Goal: Task Accomplishment & Management: Manage account settings

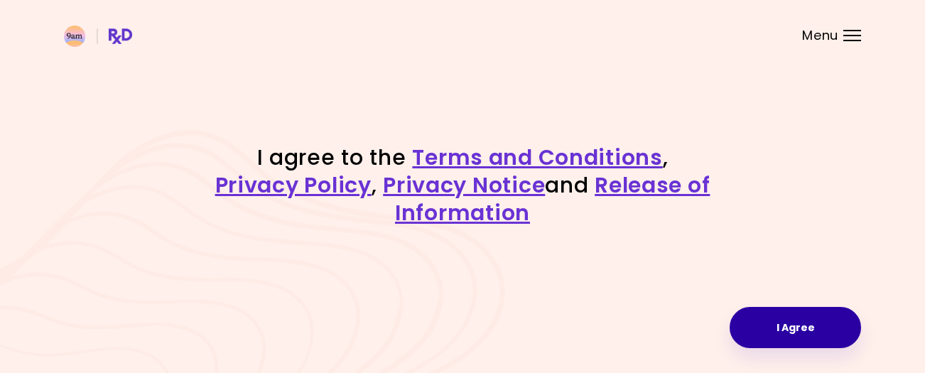
click at [783, 337] on button "I Agree" at bounding box center [794, 327] width 131 height 41
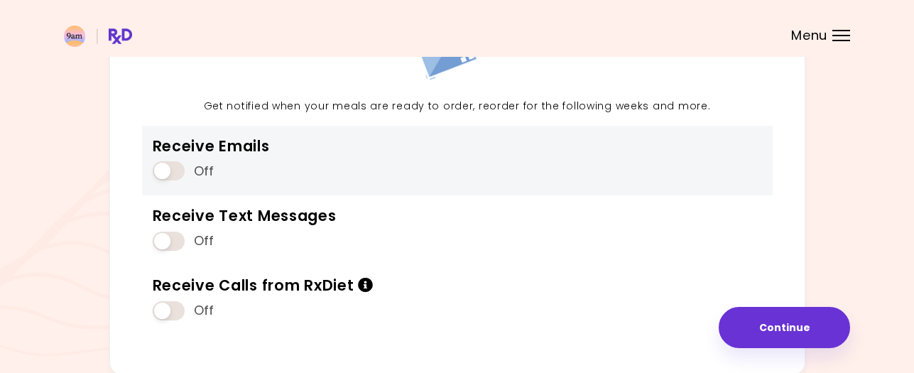
scroll to position [222, 0]
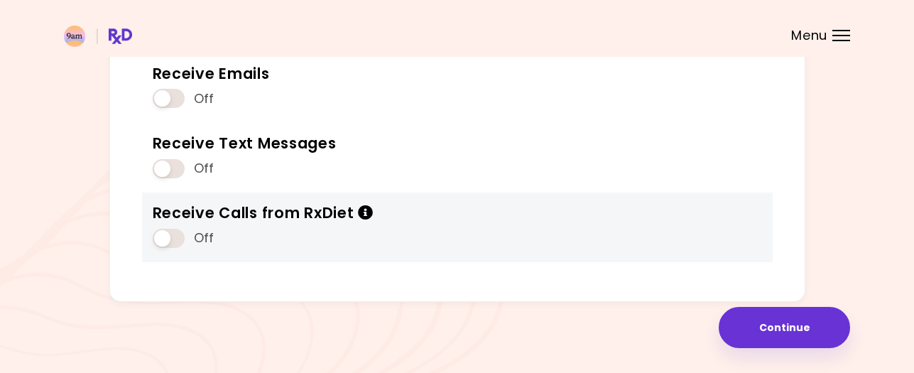
click at [173, 241] on span at bounding box center [169, 238] width 32 height 19
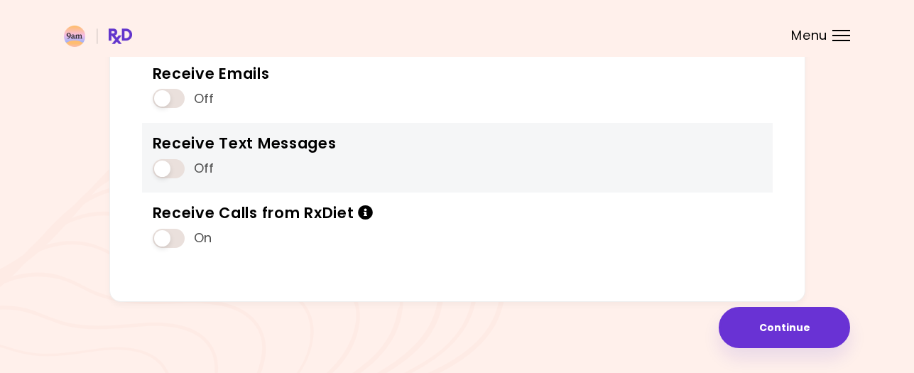
click at [171, 166] on span at bounding box center [169, 168] width 32 height 19
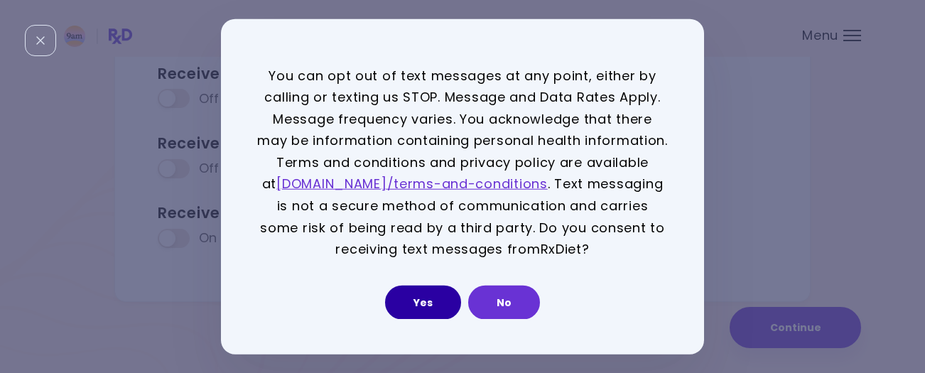
click at [414, 297] on button "Yes" at bounding box center [423, 302] width 76 height 34
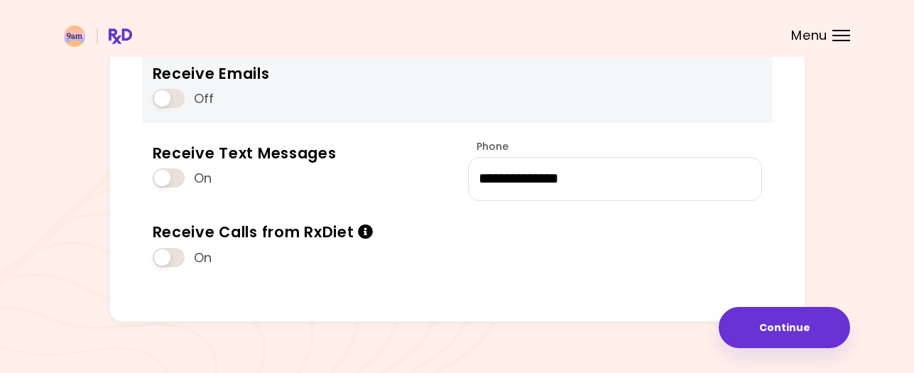
click at [171, 94] on span at bounding box center [169, 98] width 32 height 19
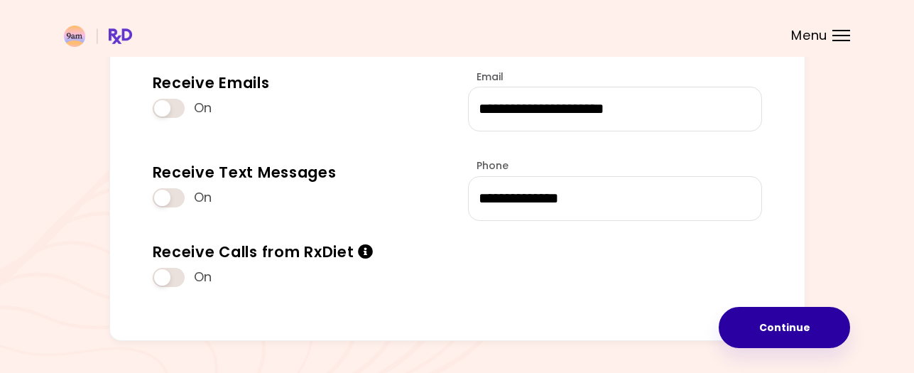
click at [780, 325] on button "Continue" at bounding box center [784, 327] width 131 height 41
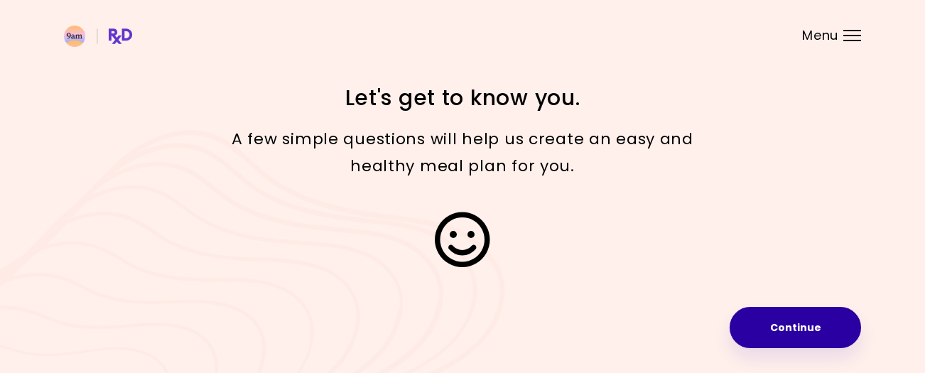
click at [780, 325] on button "Continue" at bounding box center [794, 327] width 131 height 41
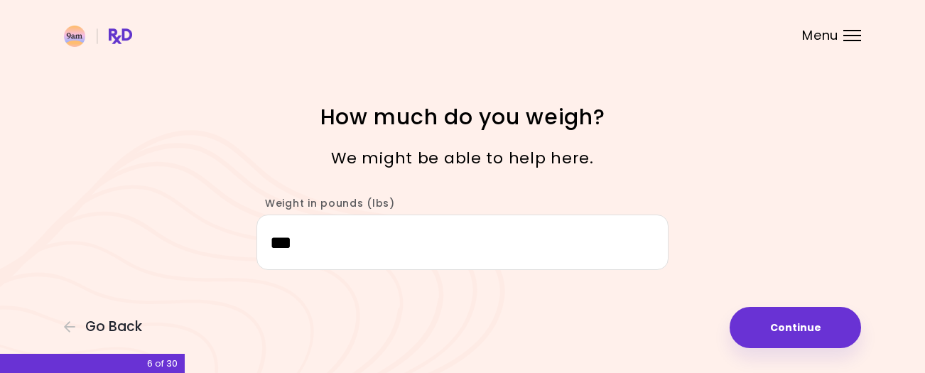
click at [780, 325] on button "Continue" at bounding box center [794, 327] width 131 height 41
select select "****"
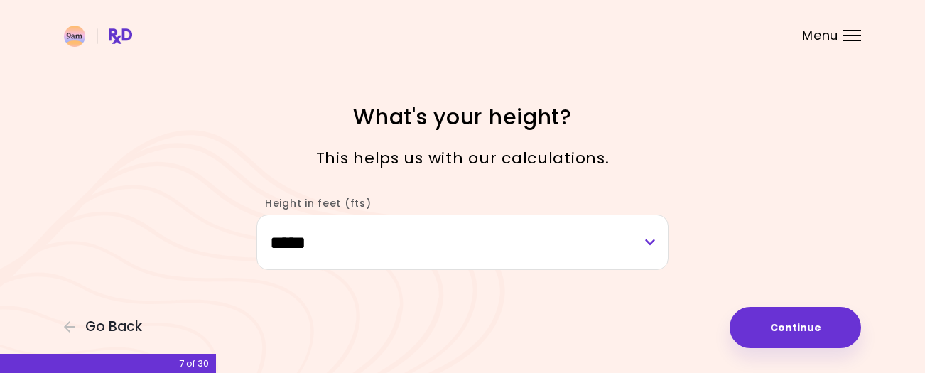
click at [780, 325] on button "Continue" at bounding box center [794, 327] width 131 height 41
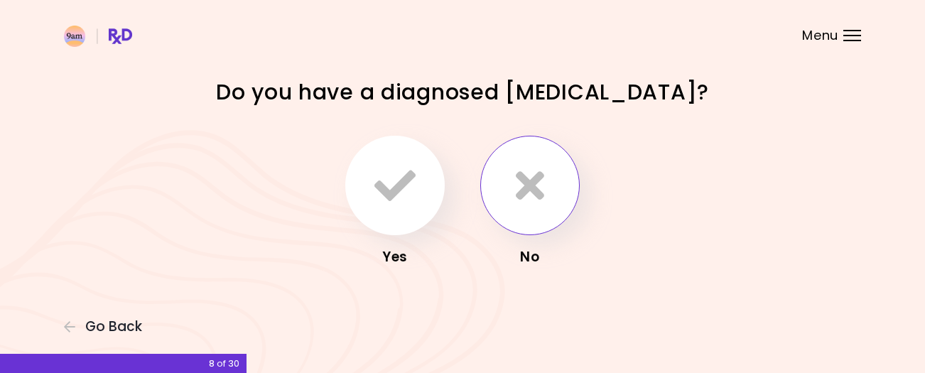
click at [533, 199] on icon "button" at bounding box center [530, 185] width 28 height 41
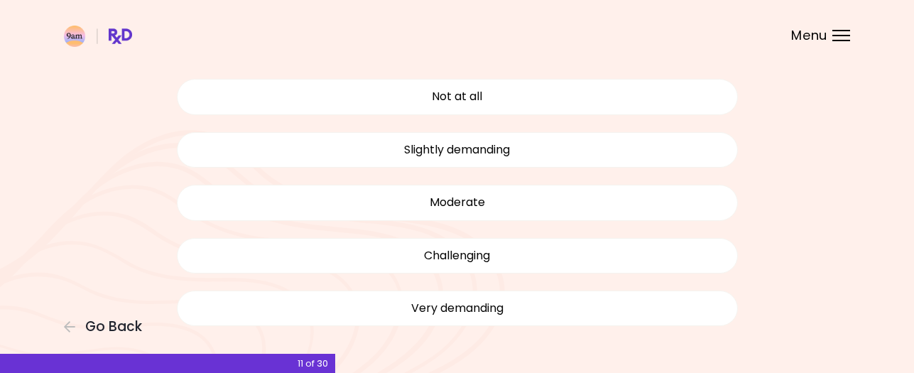
scroll to position [105, 0]
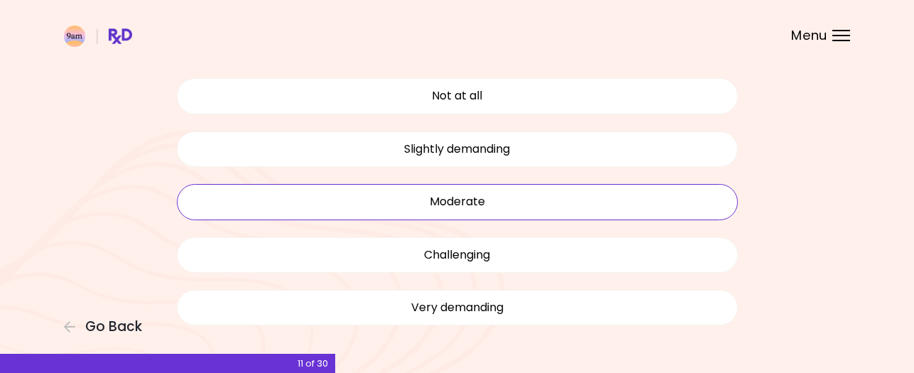
click at [520, 208] on button "Moderate" at bounding box center [457, 202] width 561 height 36
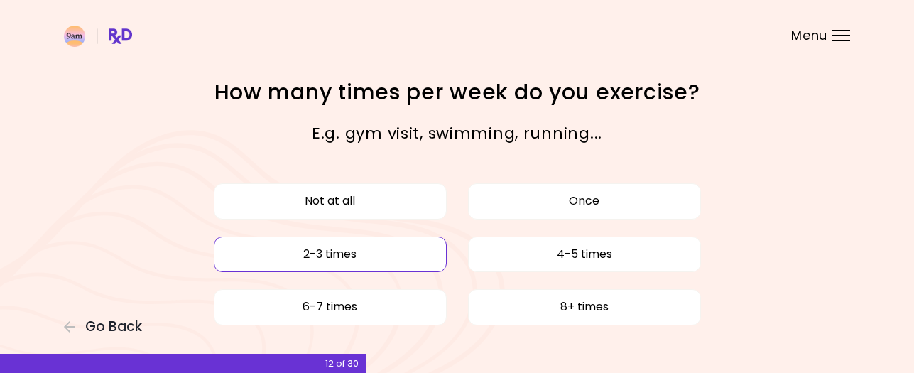
click at [396, 250] on button "2-3 times" at bounding box center [330, 254] width 233 height 36
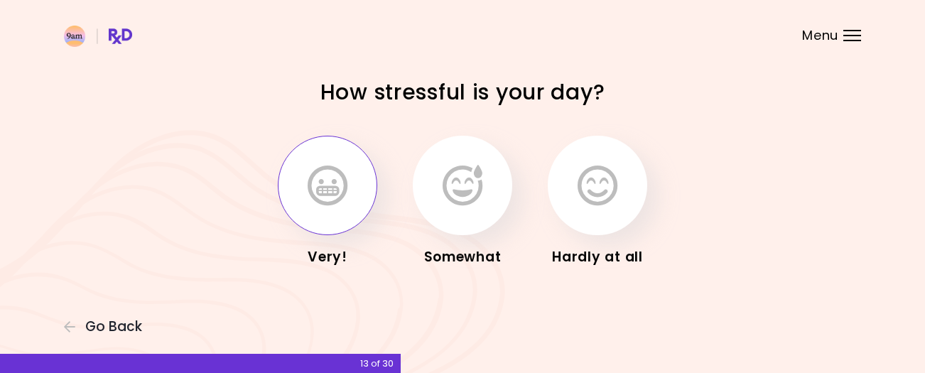
click at [352, 194] on button "button" at bounding box center [327, 185] width 99 height 99
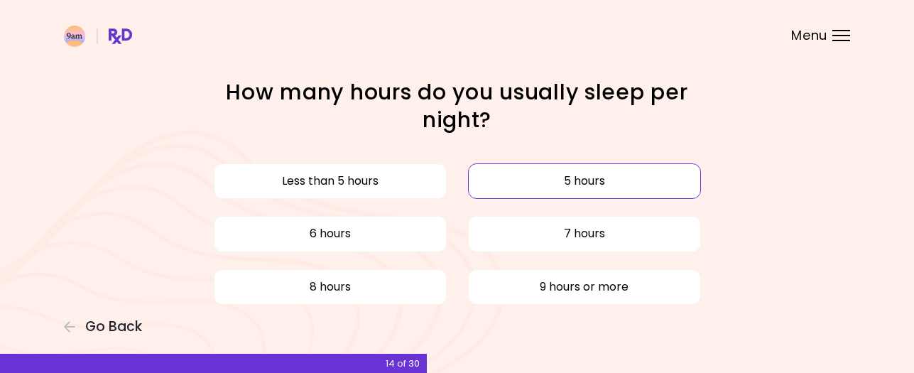
click at [533, 190] on button "5 hours" at bounding box center [584, 181] width 233 height 36
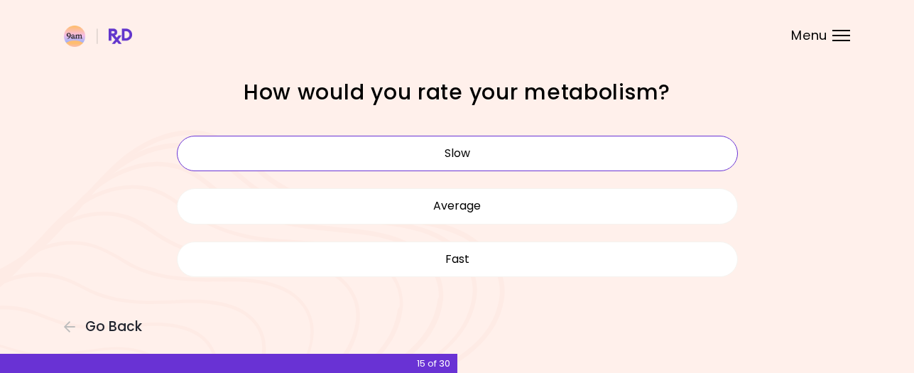
click at [533, 157] on button "Slow" at bounding box center [457, 154] width 561 height 36
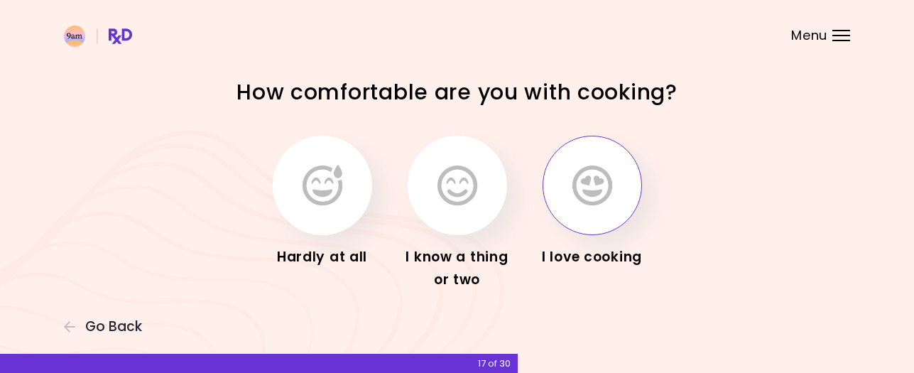
click at [619, 187] on button "button" at bounding box center [592, 185] width 99 height 99
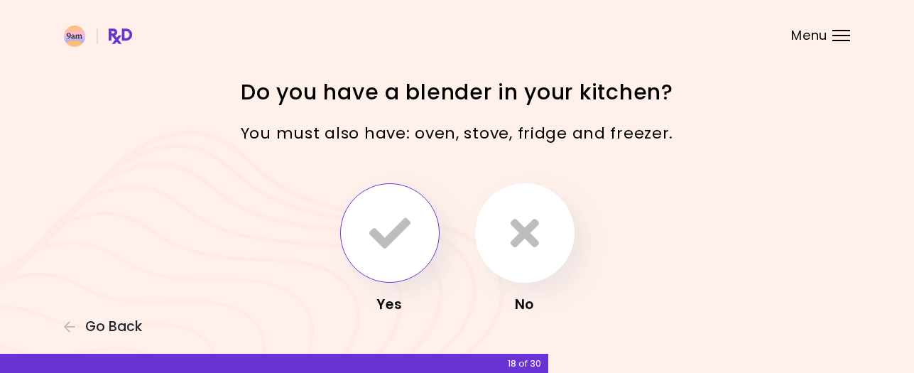
click at [356, 228] on button "button" at bounding box center [389, 232] width 99 height 99
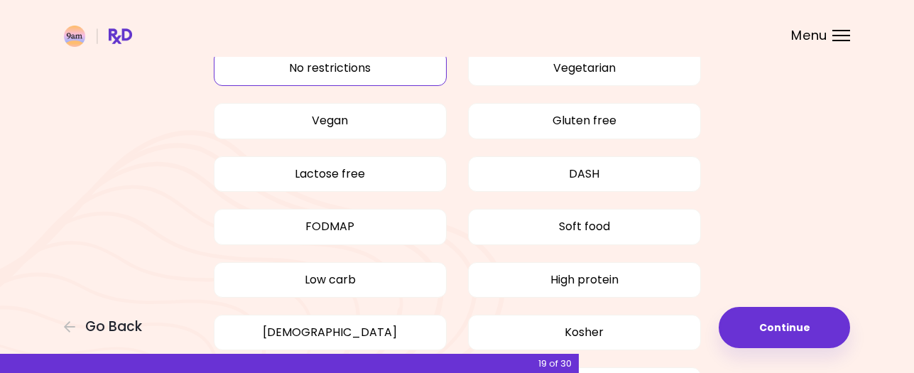
scroll to position [86, 0]
click at [518, 123] on button "Gluten free" at bounding box center [584, 120] width 233 height 36
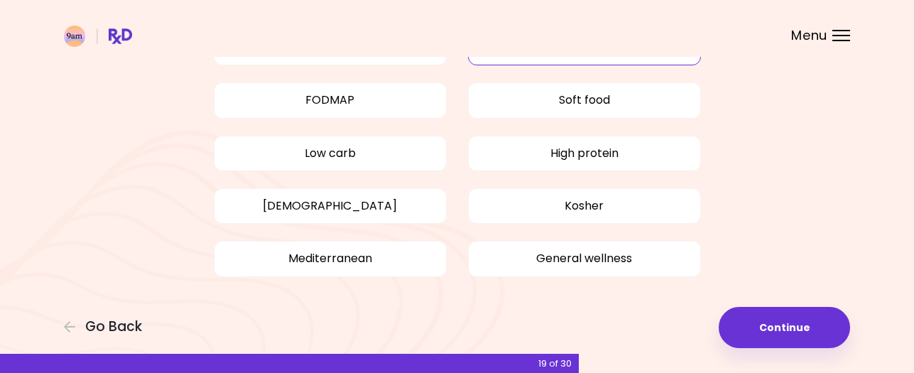
scroll to position [212, 0]
click at [396, 252] on button "Mediterranean" at bounding box center [330, 258] width 233 height 36
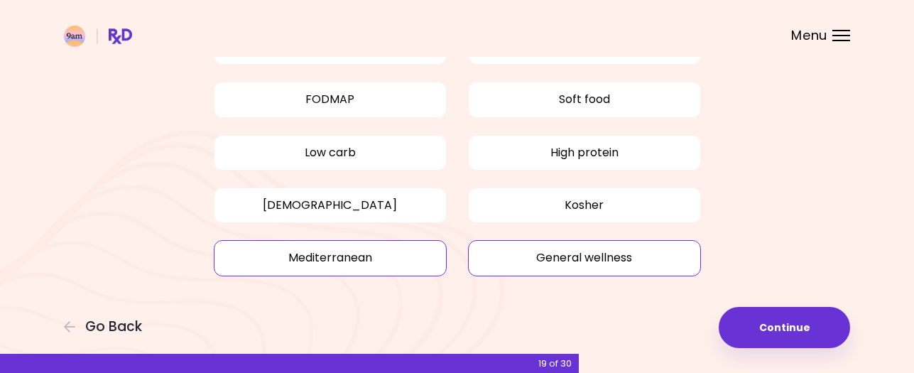
click at [553, 259] on button "General wellness" at bounding box center [584, 258] width 233 height 36
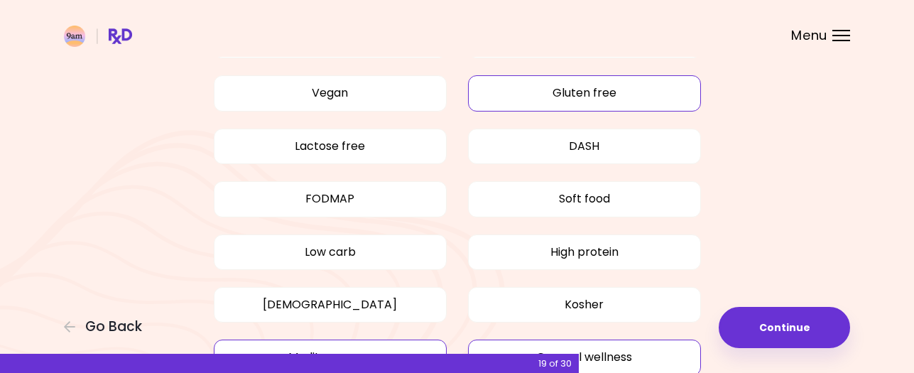
scroll to position [112, 0]
click at [553, 259] on button "High protein" at bounding box center [584, 253] width 233 height 36
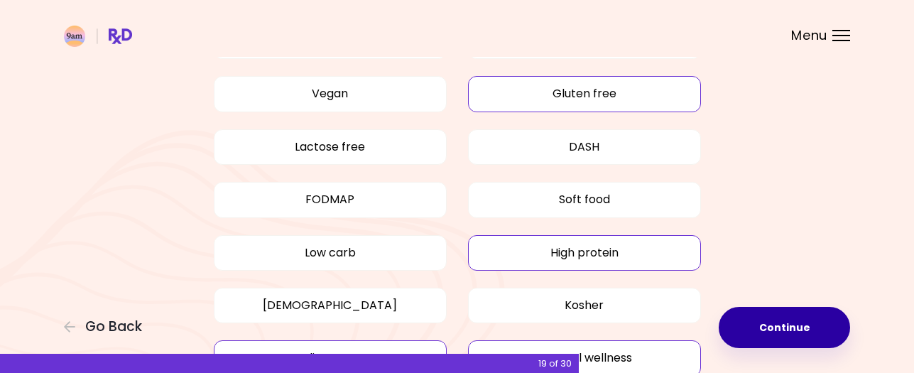
click at [775, 335] on button "Continue" at bounding box center [784, 327] width 131 height 41
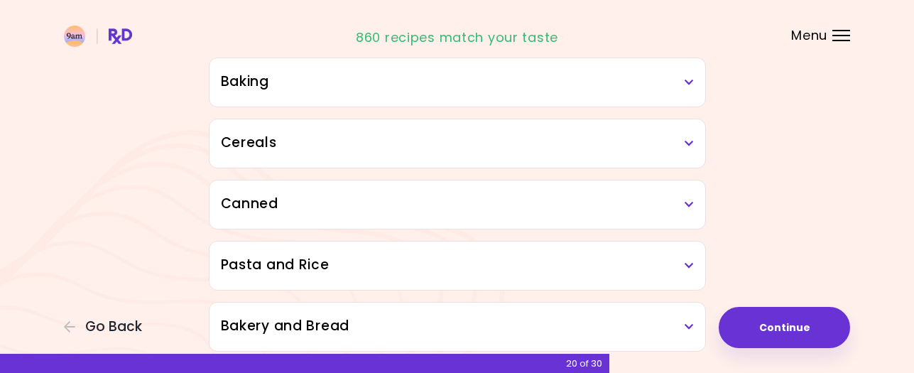
scroll to position [779, 0]
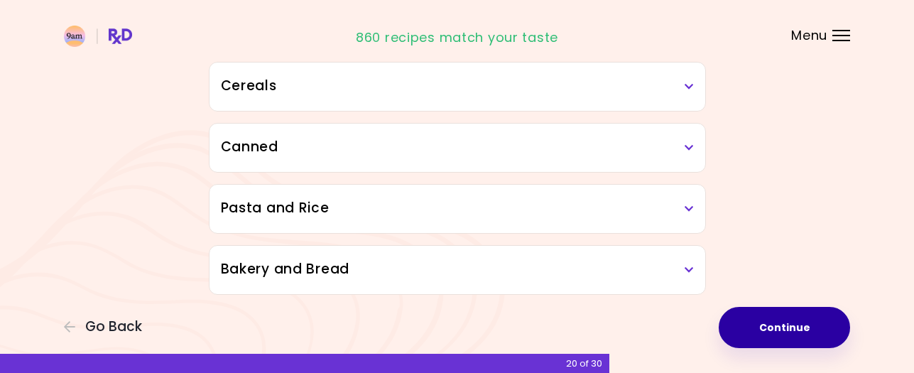
click at [806, 322] on button "Continue" at bounding box center [784, 327] width 131 height 41
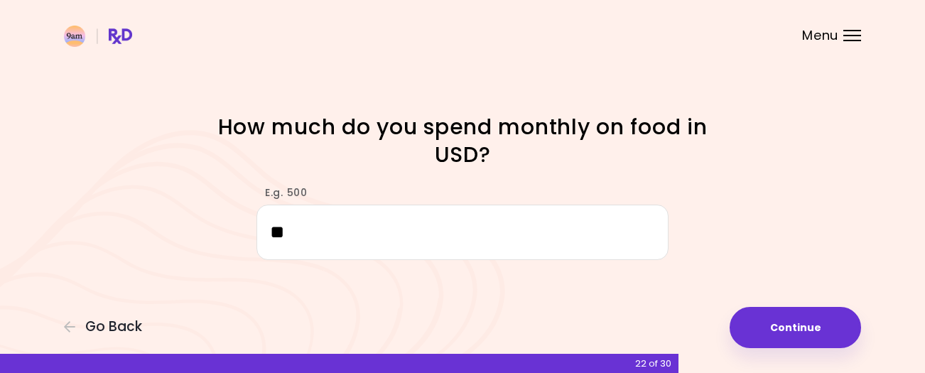
type input "*"
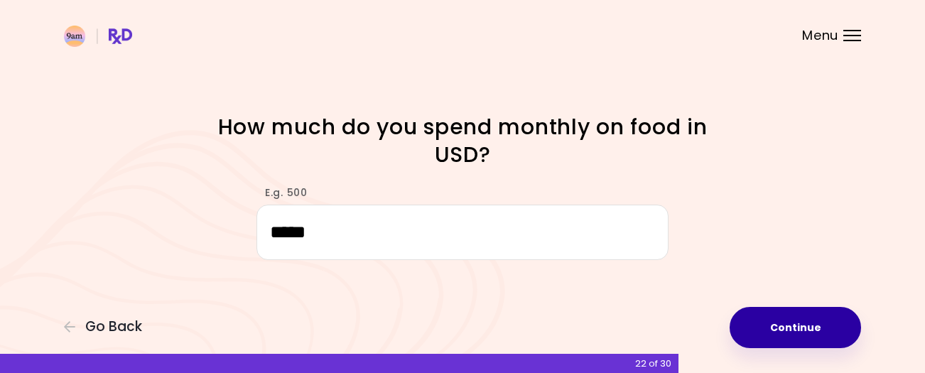
click at [819, 327] on button "Continue" at bounding box center [794, 327] width 131 height 41
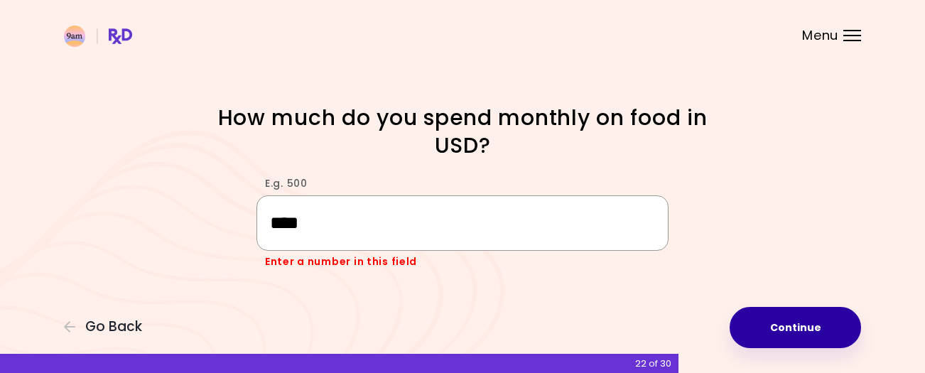
type input "****"
click at [819, 327] on button "Continue" at bounding box center [794, 327] width 131 height 41
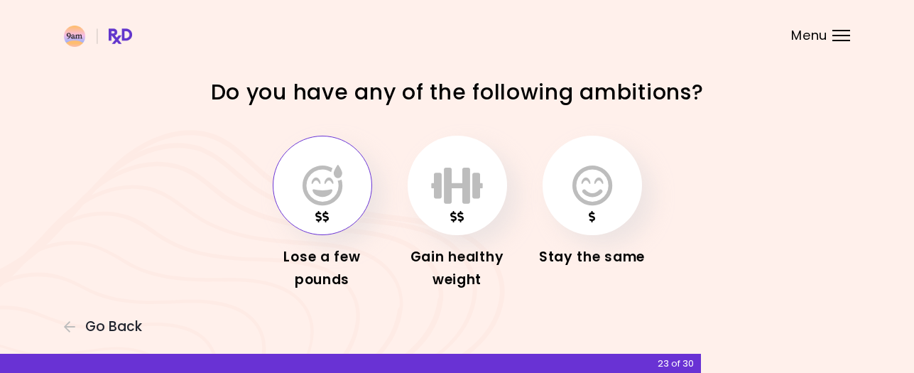
click at [329, 170] on icon "button" at bounding box center [323, 185] width 40 height 41
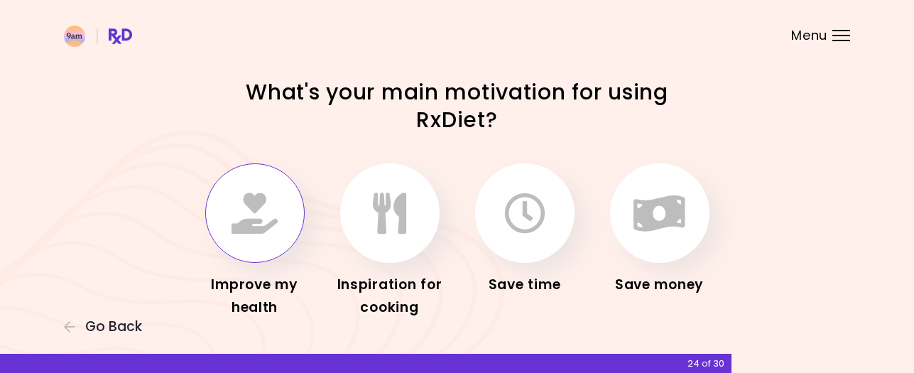
click at [255, 210] on icon "button" at bounding box center [254, 212] width 46 height 41
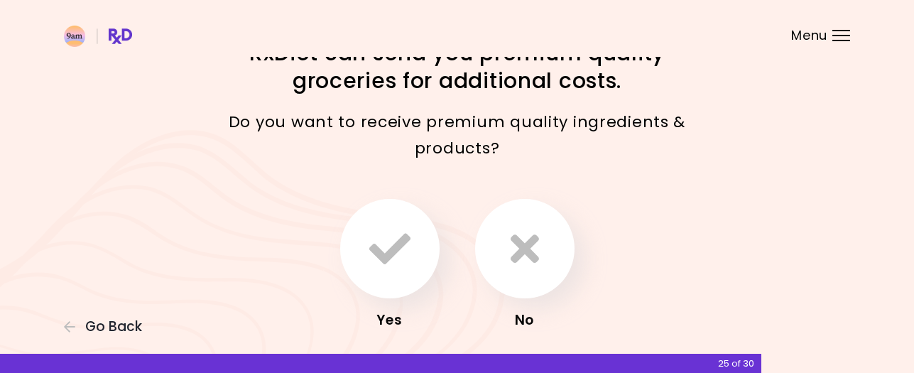
scroll to position [53, 0]
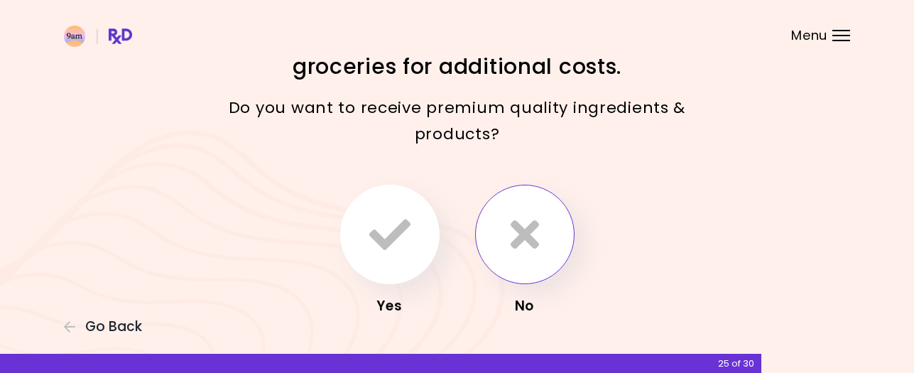
click at [540, 237] on button "button" at bounding box center [524, 234] width 99 height 99
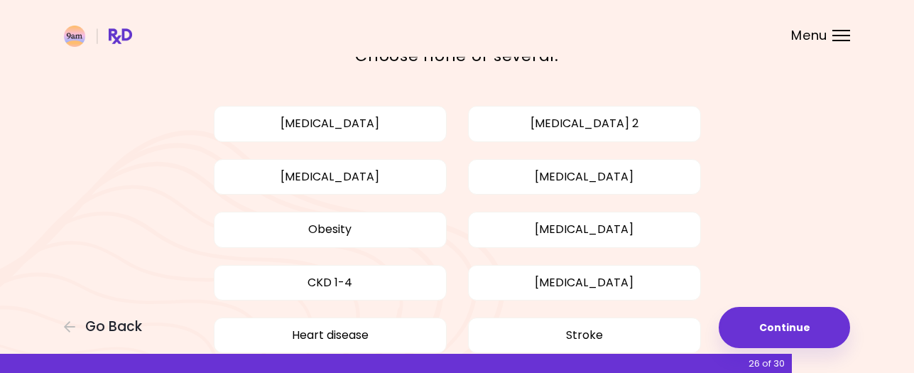
scroll to position [78, 0]
click at [383, 241] on button "Obesity" at bounding box center [330, 229] width 233 height 36
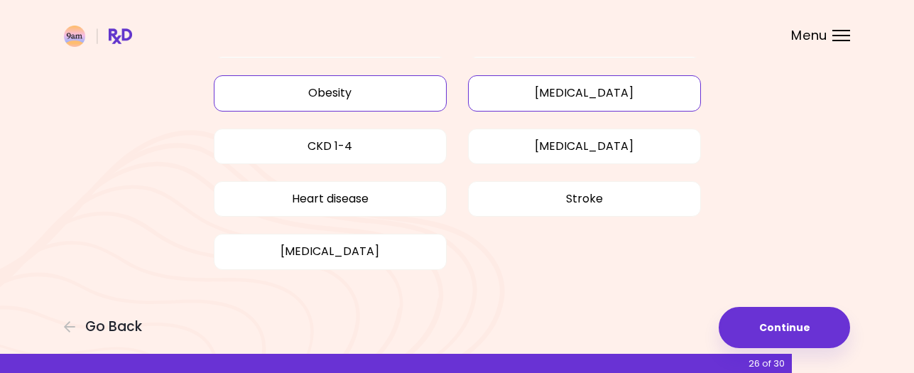
scroll to position [215, 0]
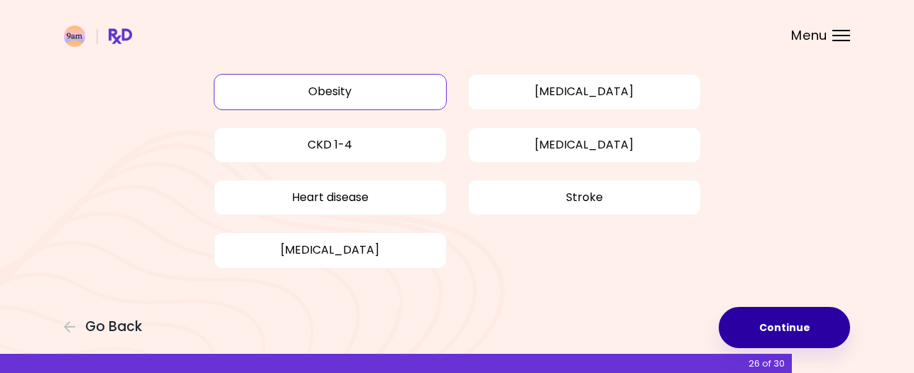
click at [775, 333] on button "Continue" at bounding box center [784, 327] width 131 height 41
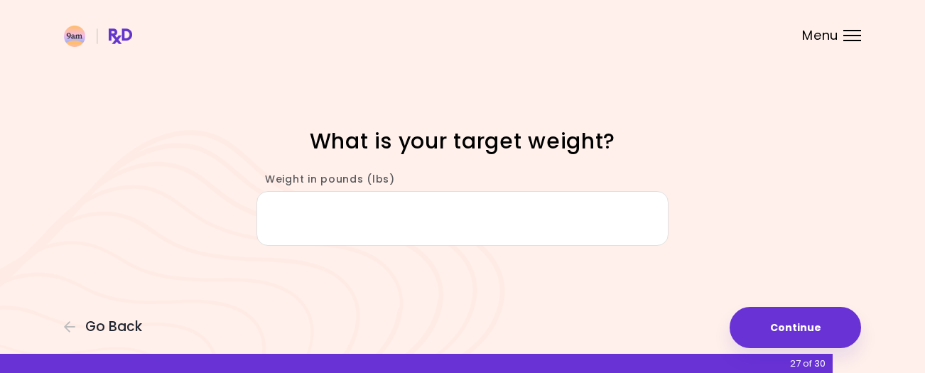
click at [527, 205] on input "Weight in pounds (lbs)" at bounding box center [462, 218] width 412 height 55
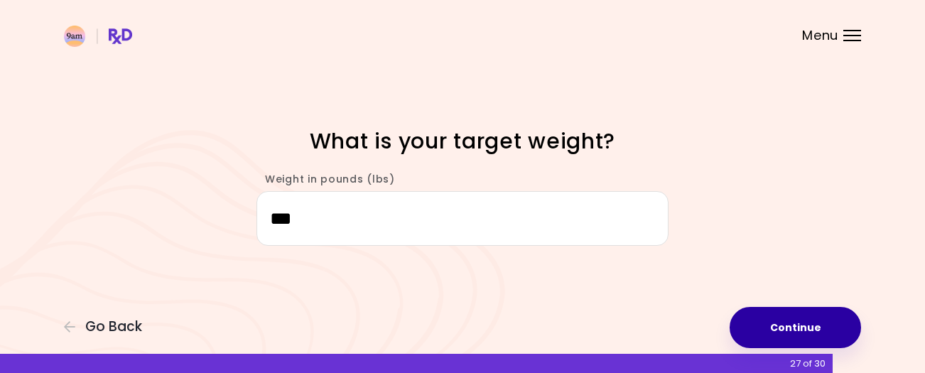
type input "***"
click at [791, 342] on button "Continue" at bounding box center [794, 327] width 131 height 41
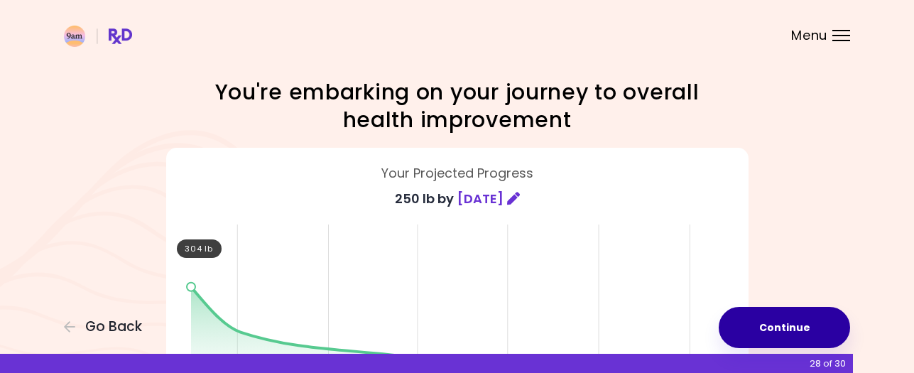
click at [791, 342] on button "Continue" at bounding box center [784, 327] width 131 height 41
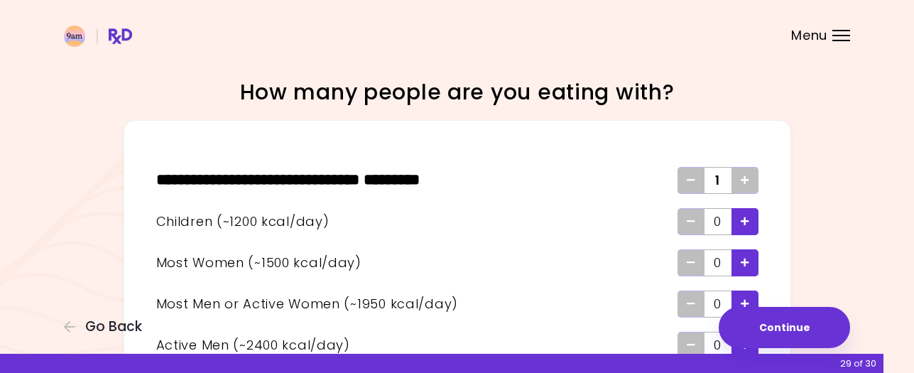
click at [743, 226] on icon "Add - Child" at bounding box center [745, 221] width 9 height 9
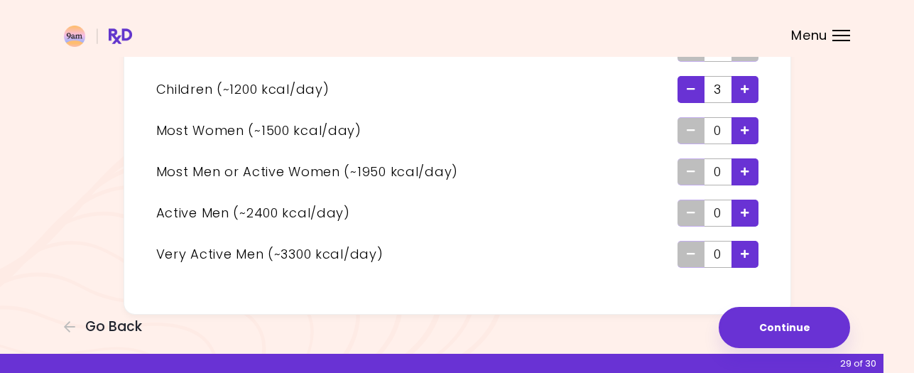
scroll to position [152, 0]
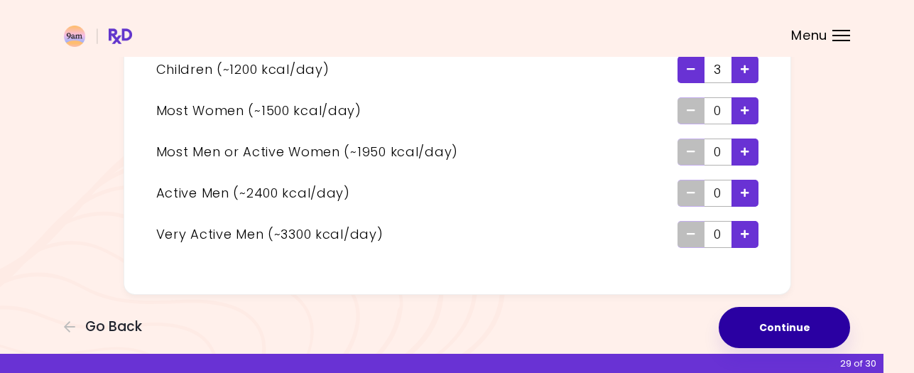
click at [805, 329] on button "Continue" at bounding box center [784, 327] width 131 height 41
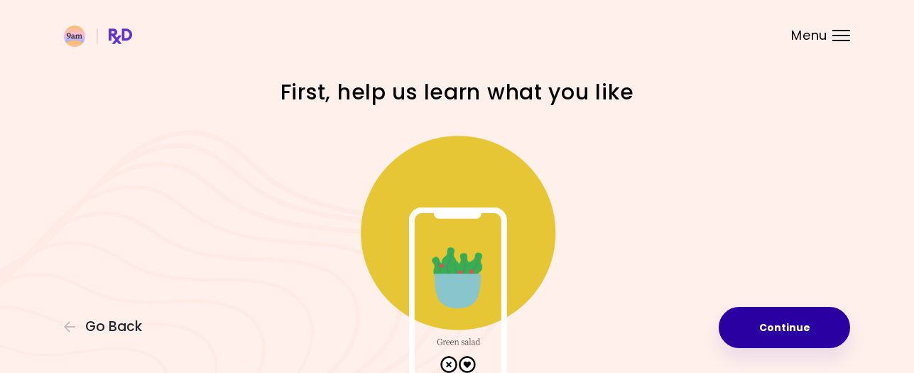
scroll to position [120, 0]
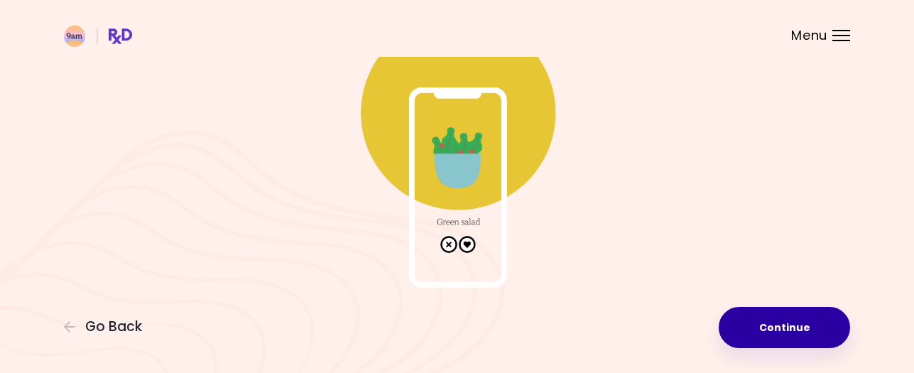
click at [805, 329] on button "Continue" at bounding box center [784, 327] width 131 height 41
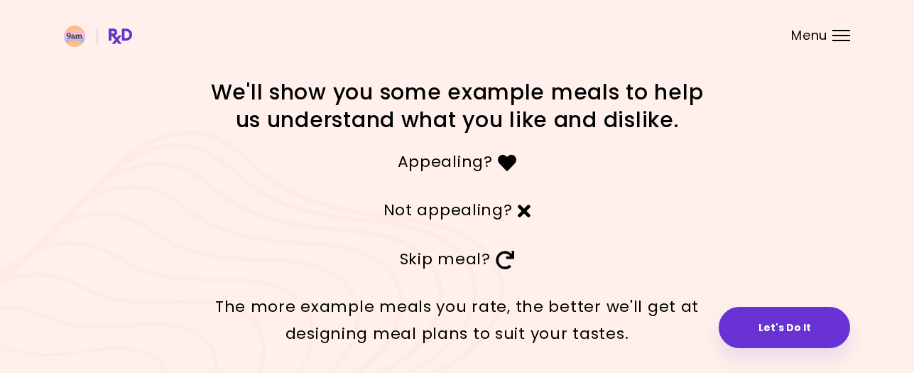
click at [805, 329] on button "Let's Do It" at bounding box center [784, 327] width 131 height 41
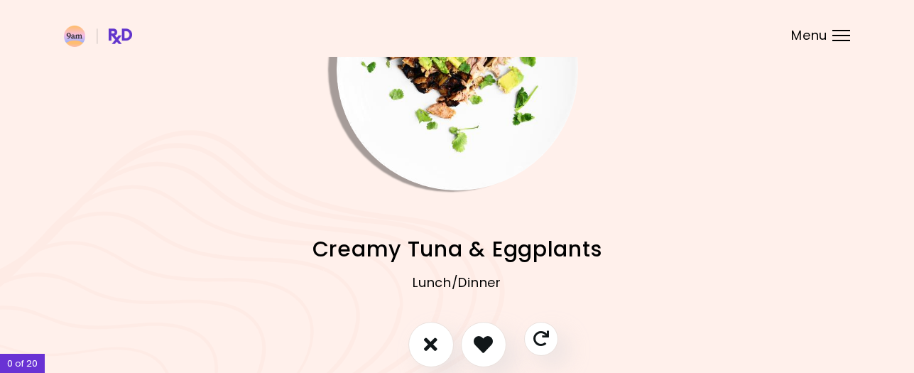
scroll to position [180, 0]
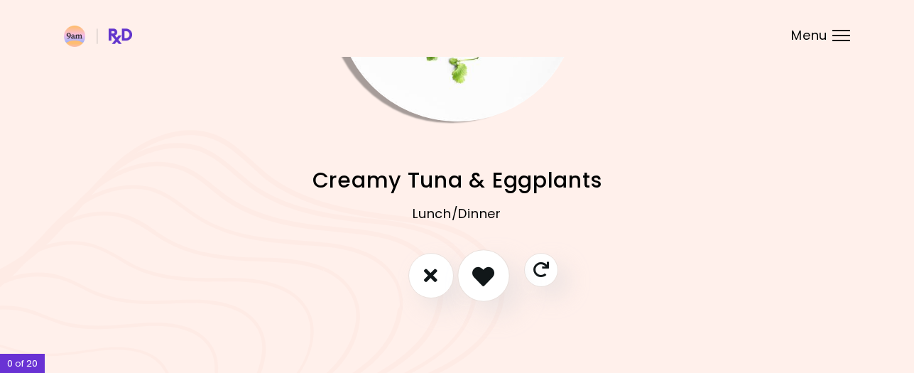
click at [484, 282] on icon "I like this recipe" at bounding box center [483, 275] width 22 height 22
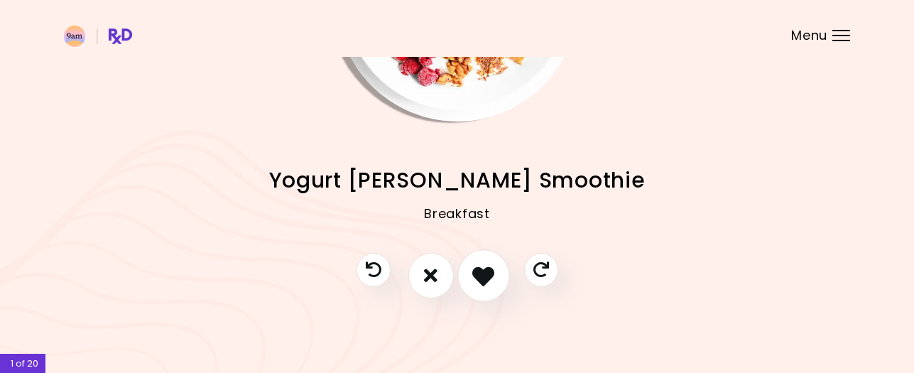
click at [484, 282] on icon "I like this recipe" at bounding box center [483, 275] width 22 height 22
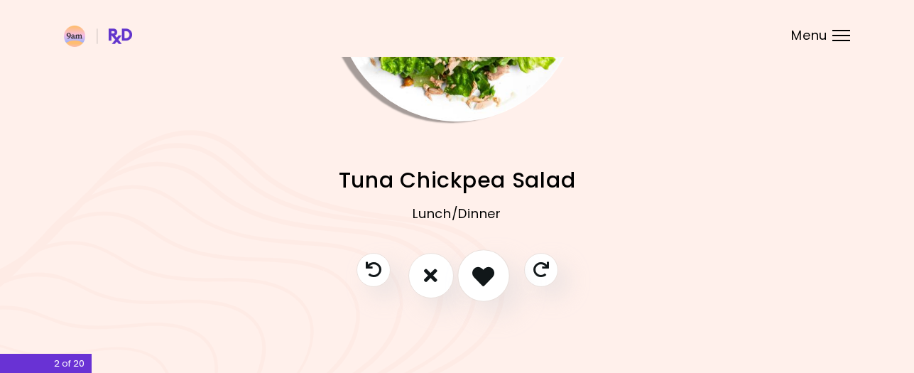
click at [484, 282] on icon "I like this recipe" at bounding box center [483, 275] width 22 height 22
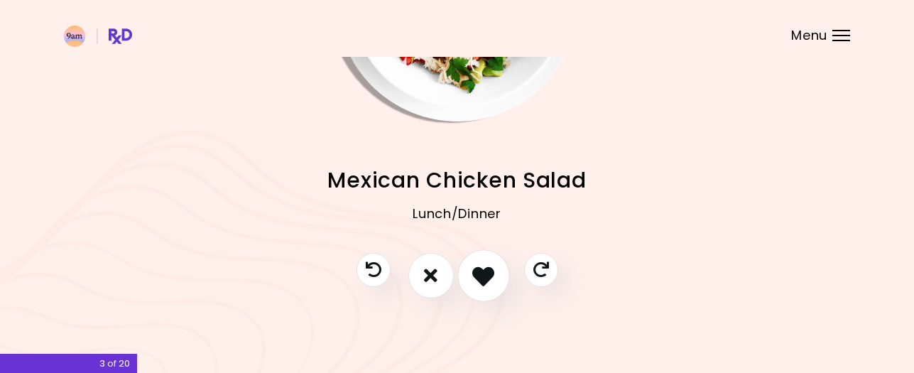
click at [484, 282] on icon "I like this recipe" at bounding box center [483, 275] width 22 height 22
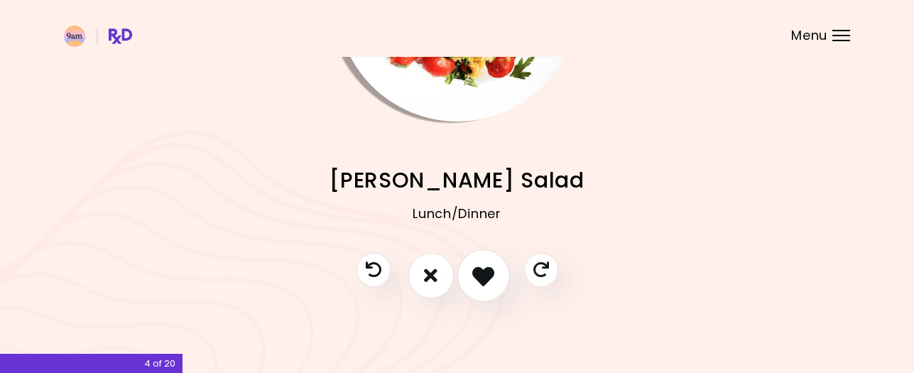
click at [484, 282] on icon "I like this recipe" at bounding box center [483, 275] width 22 height 22
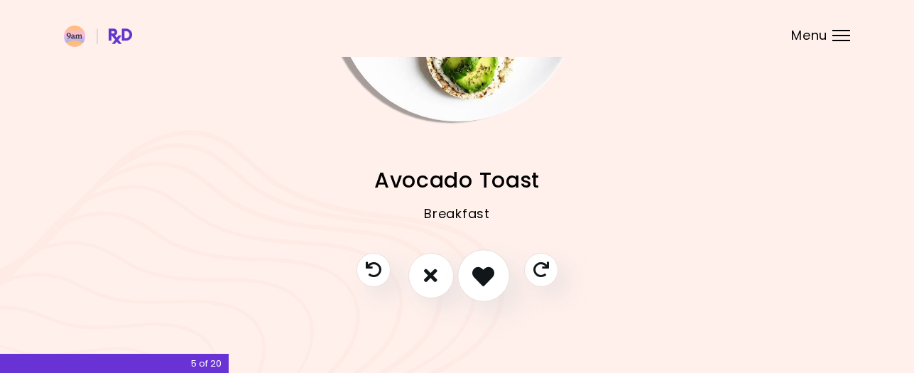
click at [484, 282] on icon "I like this recipe" at bounding box center [483, 275] width 22 height 22
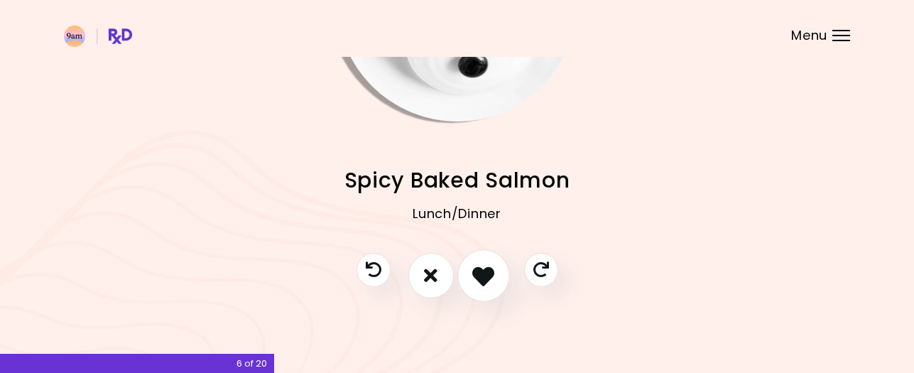
click at [484, 282] on icon "I like this recipe" at bounding box center [483, 275] width 22 height 22
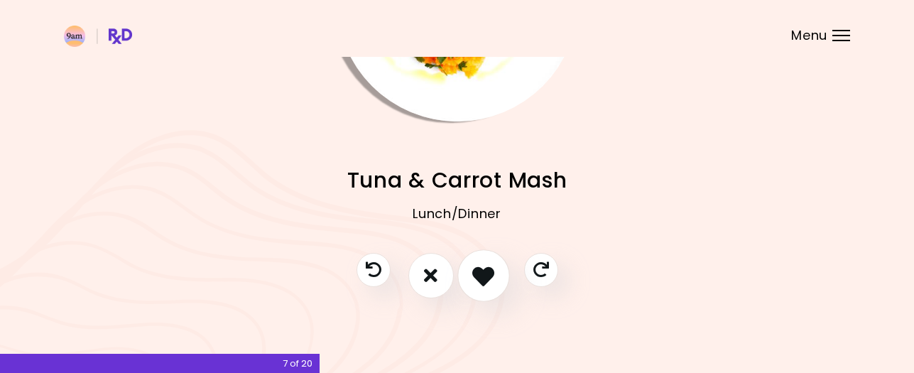
click at [491, 280] on icon "I like this recipe" at bounding box center [483, 275] width 22 height 22
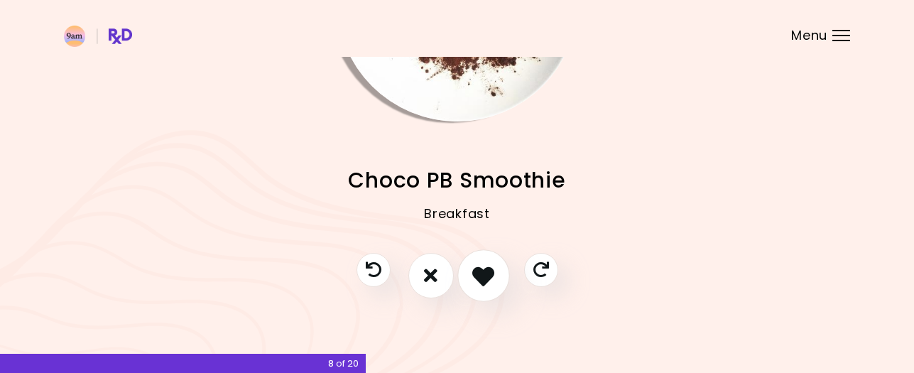
click at [491, 280] on icon "I like this recipe" at bounding box center [483, 275] width 22 height 22
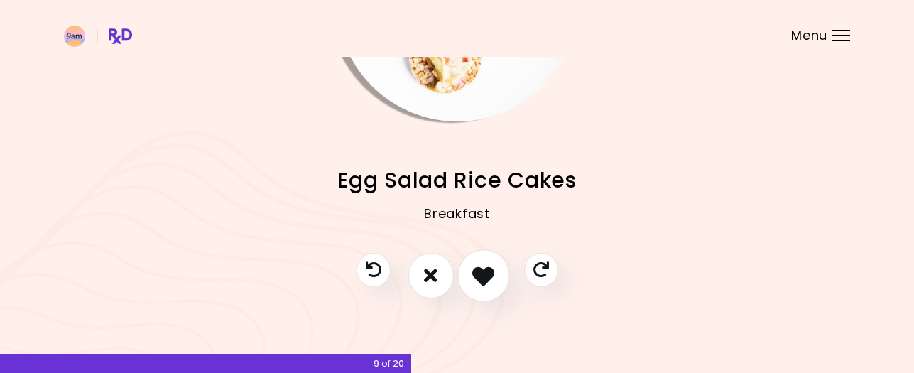
click at [479, 285] on icon "I like this recipe" at bounding box center [483, 275] width 22 height 22
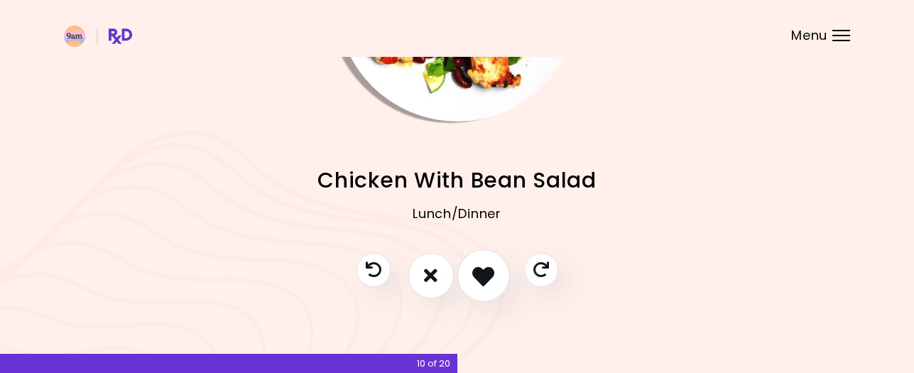
click at [479, 285] on icon "I like this recipe" at bounding box center [483, 275] width 22 height 22
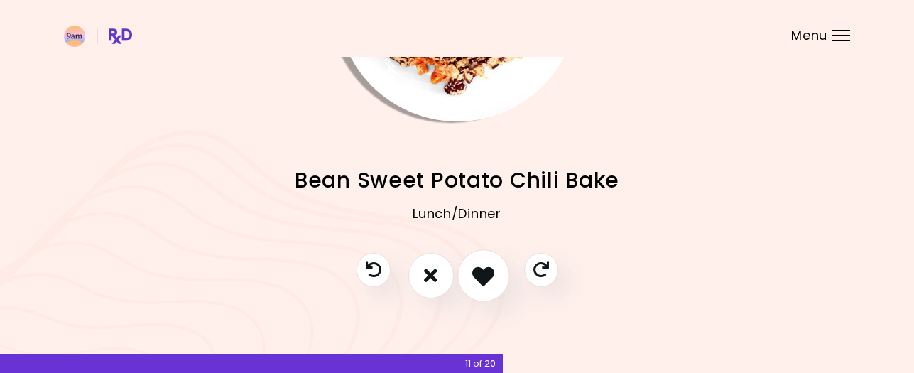
click at [479, 285] on icon "I like this recipe" at bounding box center [483, 275] width 22 height 22
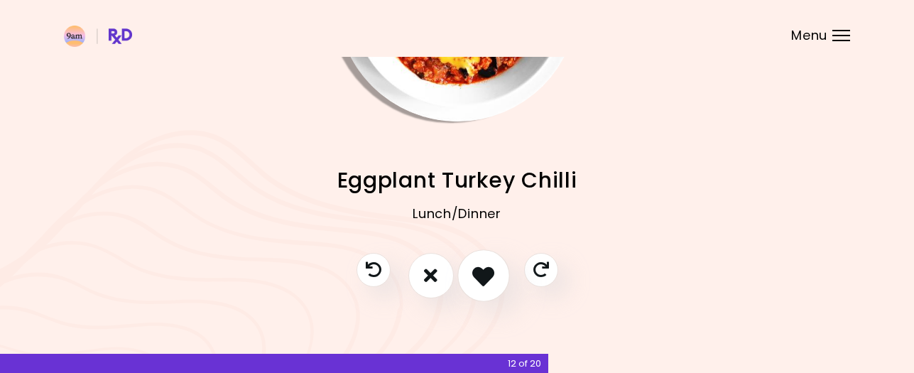
click at [479, 285] on icon "I like this recipe" at bounding box center [483, 275] width 22 height 22
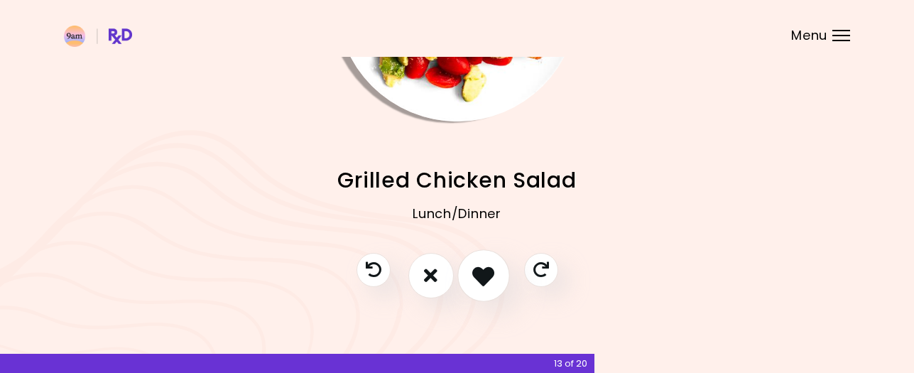
click at [479, 285] on icon "I like this recipe" at bounding box center [483, 275] width 22 height 22
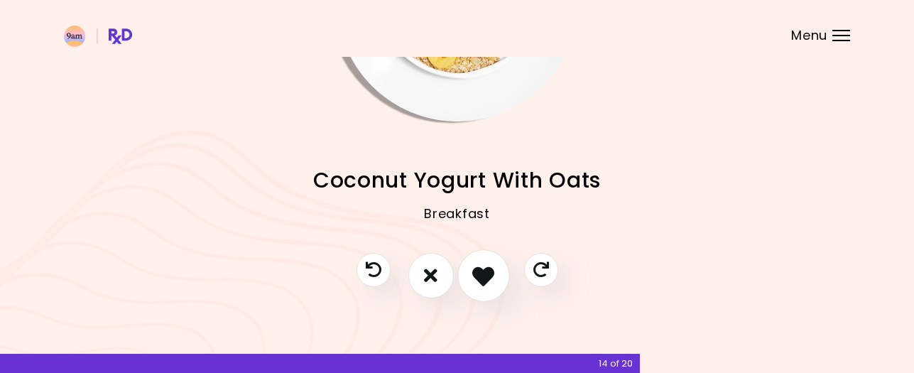
click at [479, 285] on icon "I like this recipe" at bounding box center [483, 275] width 22 height 22
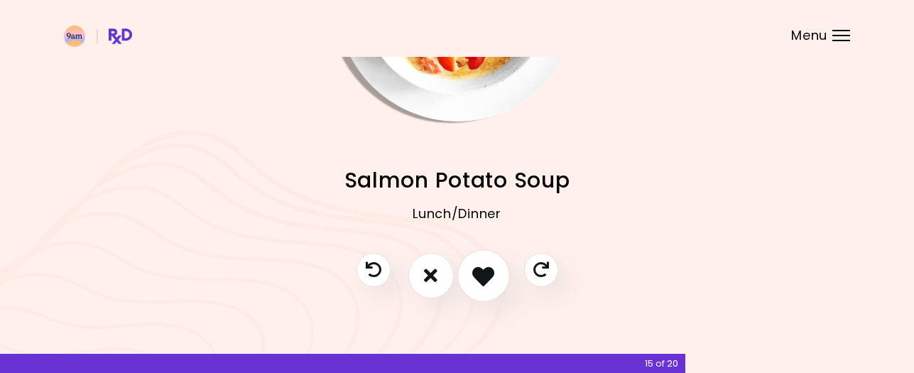
click at [479, 285] on icon "I like this recipe" at bounding box center [483, 275] width 22 height 22
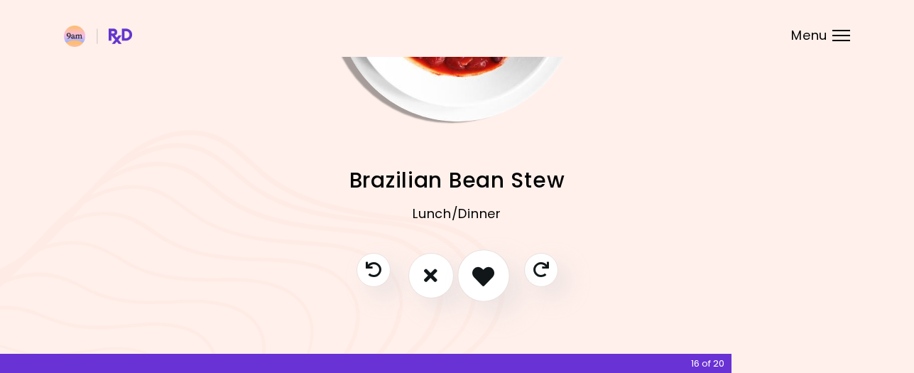
click at [490, 287] on button "I like this recipe" at bounding box center [483, 275] width 53 height 53
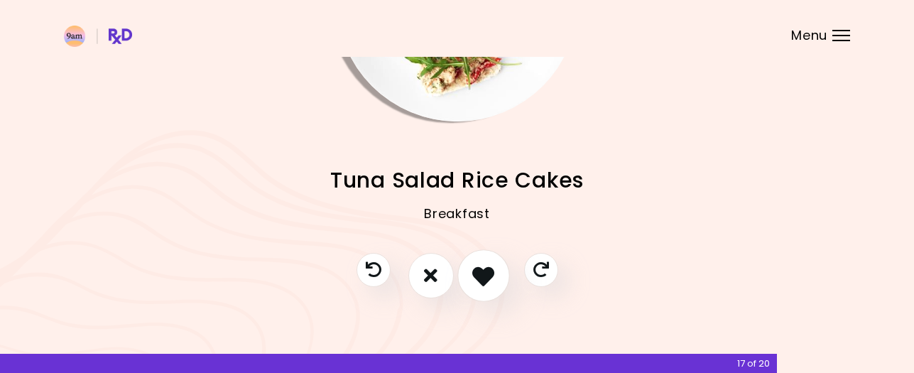
click at [490, 287] on button "I like this recipe" at bounding box center [483, 275] width 53 height 53
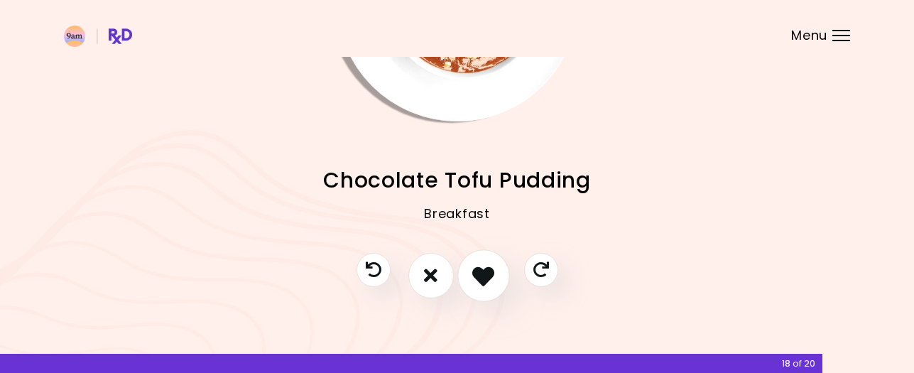
click at [490, 287] on button "I like this recipe" at bounding box center [483, 275] width 53 height 53
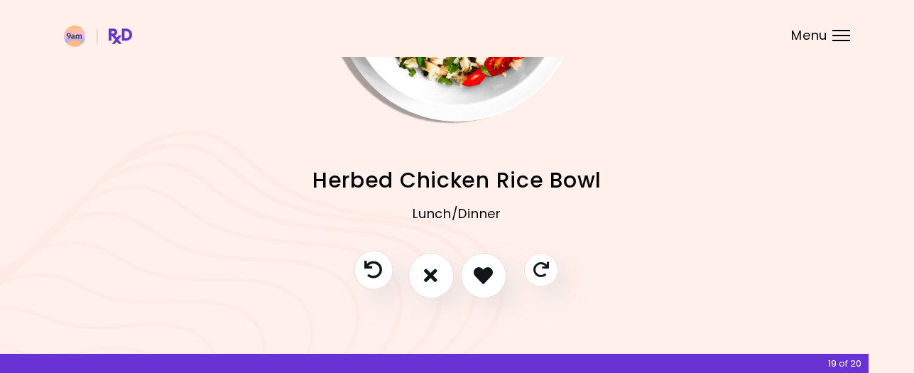
click at [359, 267] on button "Previous recipe" at bounding box center [373, 269] width 39 height 39
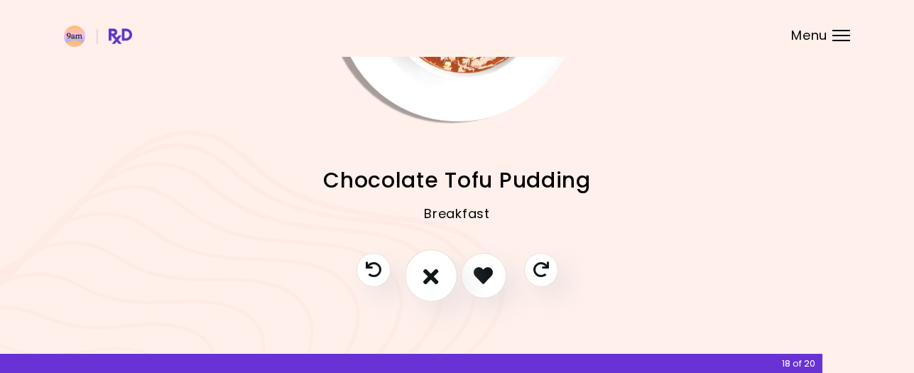
click at [433, 280] on icon "I don't like this recipe" at bounding box center [431, 275] width 16 height 22
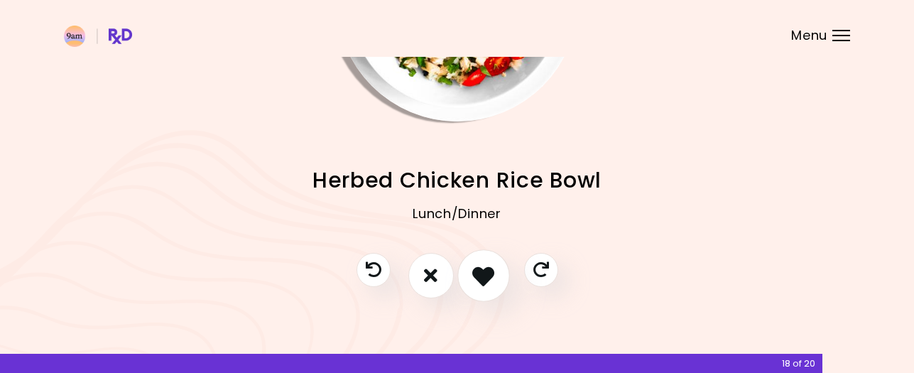
click at [488, 286] on icon "I like this recipe" at bounding box center [483, 275] width 22 height 22
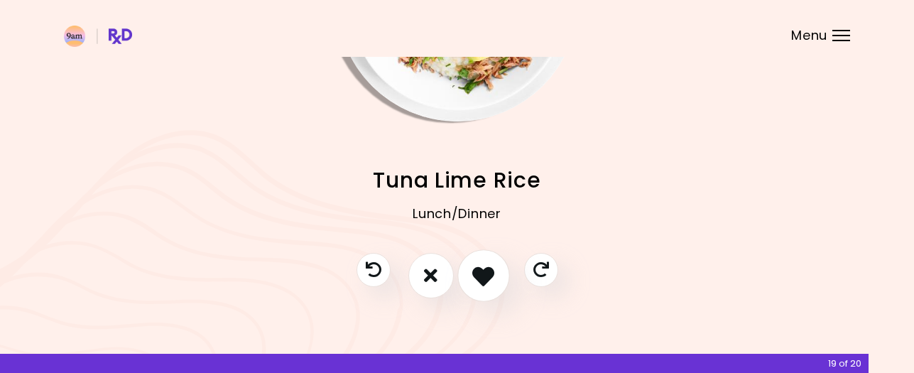
click at [488, 286] on icon "I like this recipe" at bounding box center [483, 275] width 22 height 22
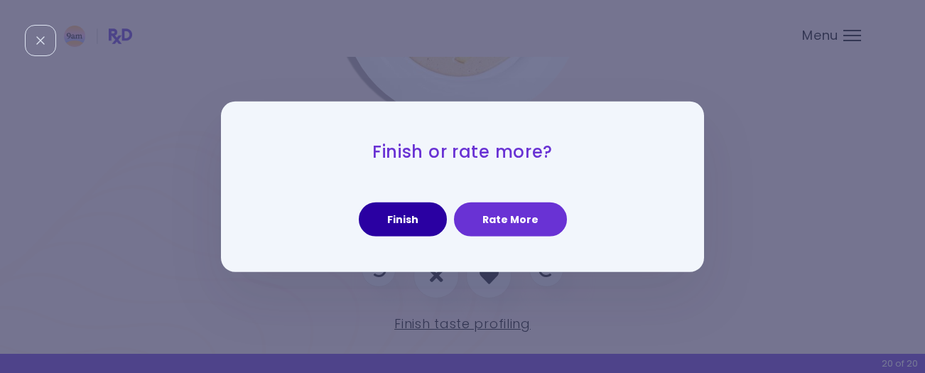
click at [414, 216] on button "Finish" at bounding box center [403, 219] width 88 height 34
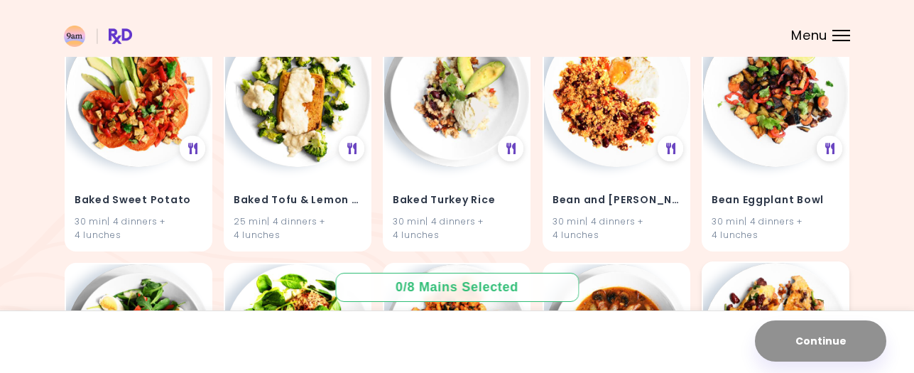
scroll to position [912, 0]
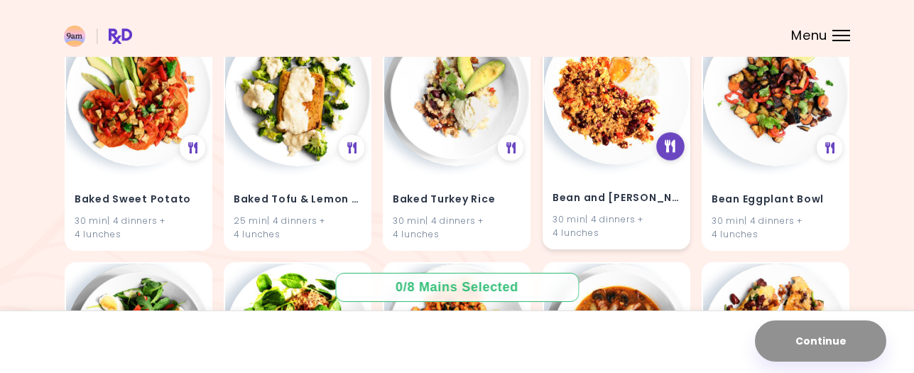
click at [673, 145] on icon at bounding box center [670, 146] width 11 height 13
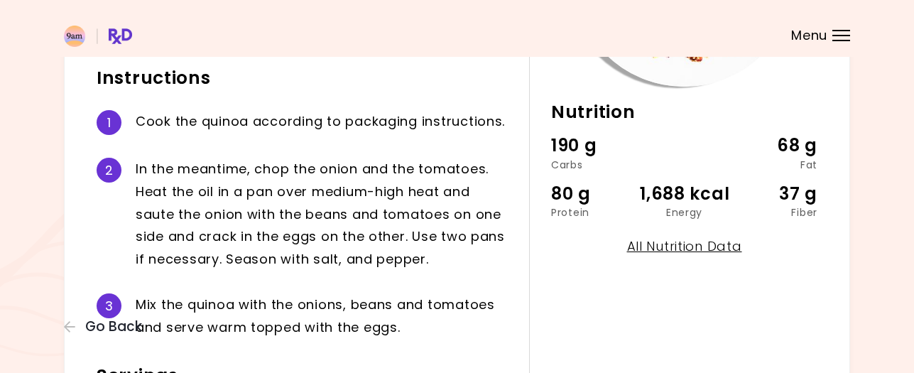
scroll to position [483, 0]
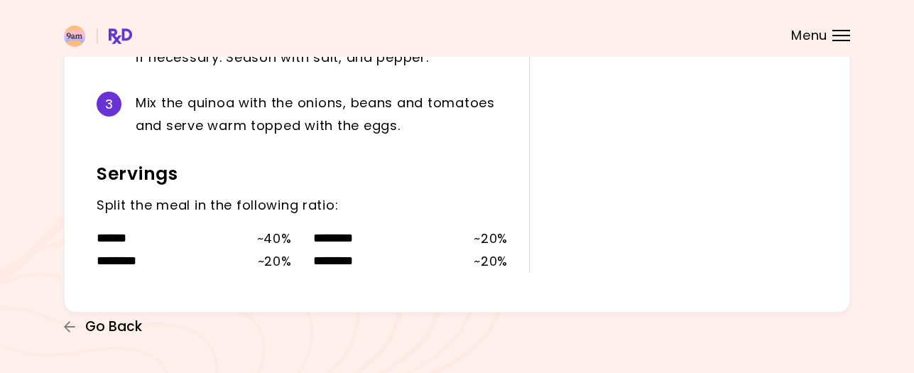
click at [103, 328] on span "Go Back" at bounding box center [113, 327] width 57 height 16
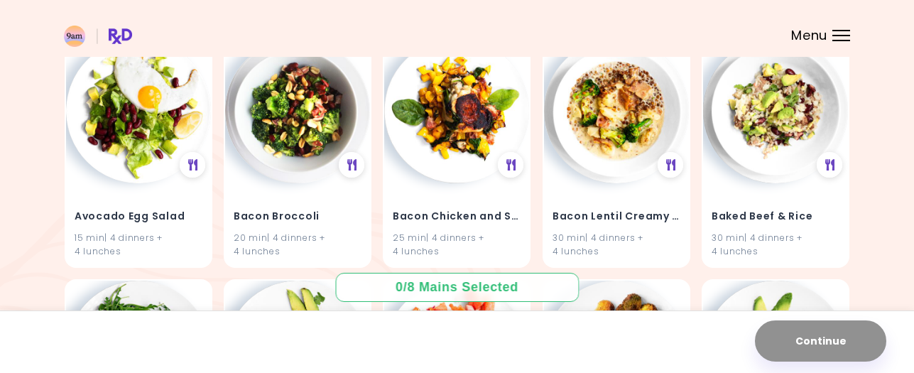
scroll to position [168, 0]
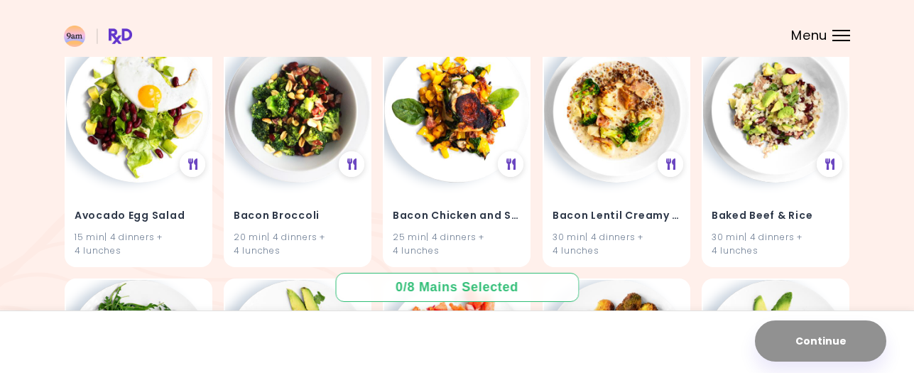
click at [116, 28] on img at bounding box center [98, 36] width 68 height 21
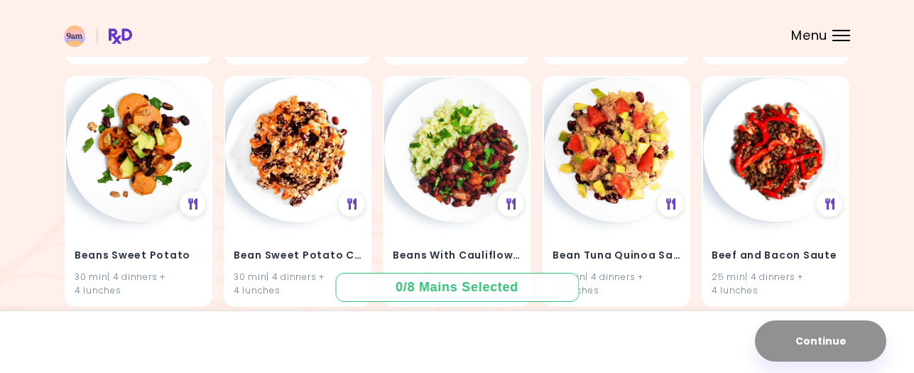
scroll to position [1341, 0]
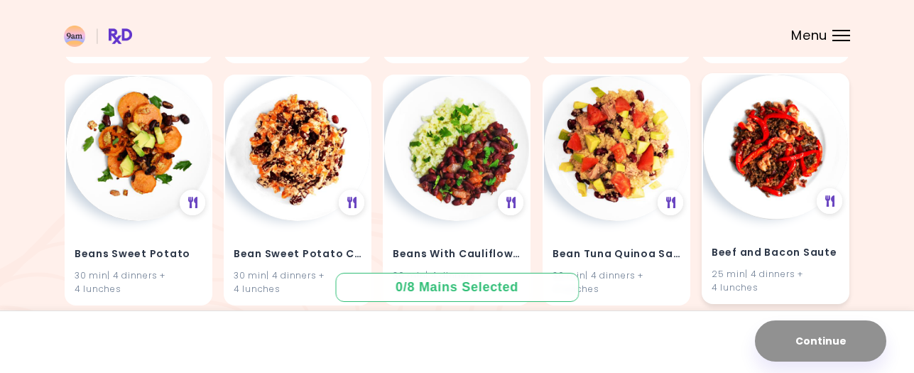
click at [780, 124] on img at bounding box center [775, 147] width 145 height 145
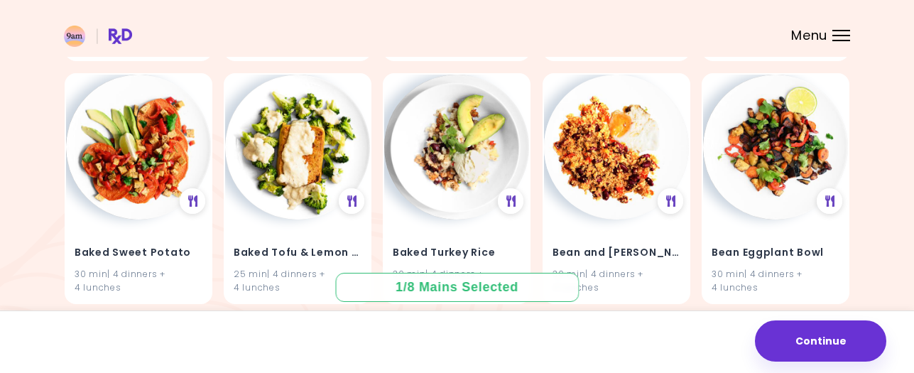
scroll to position [858, 0]
click at [153, 135] on img at bounding box center [138, 146] width 145 height 145
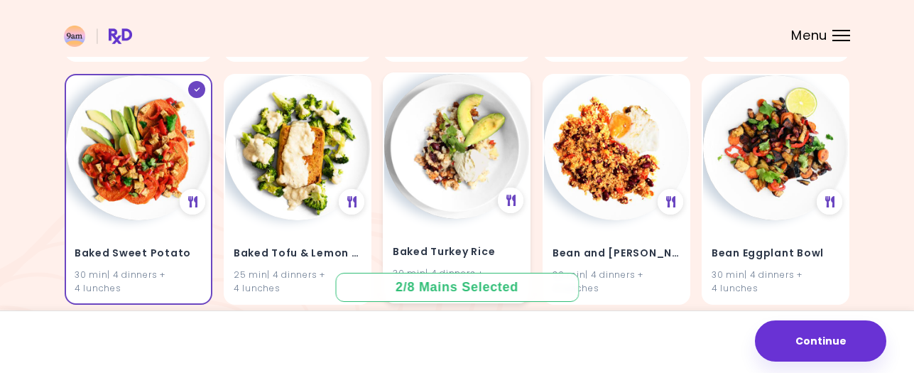
click at [452, 131] on img at bounding box center [456, 146] width 145 height 145
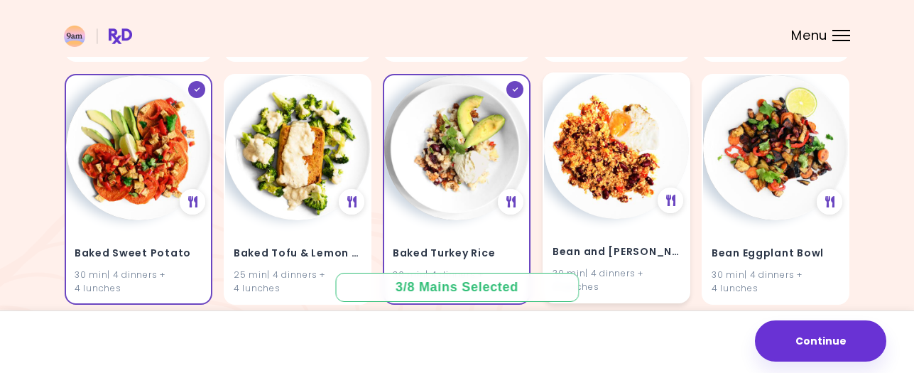
click at [654, 143] on img at bounding box center [616, 146] width 145 height 145
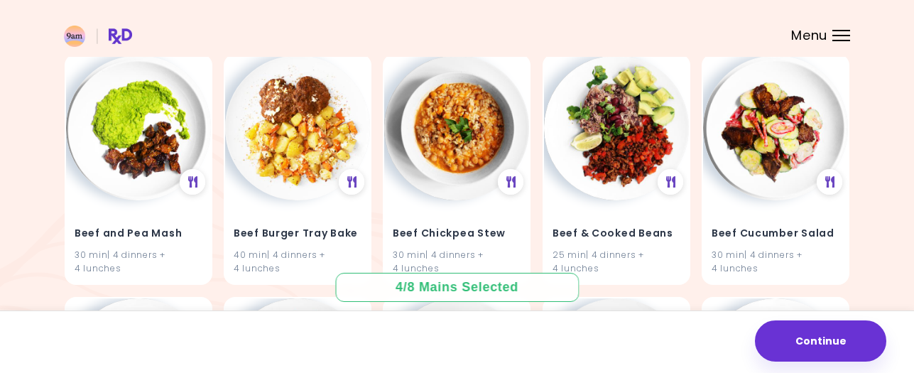
scroll to position [1596, 0]
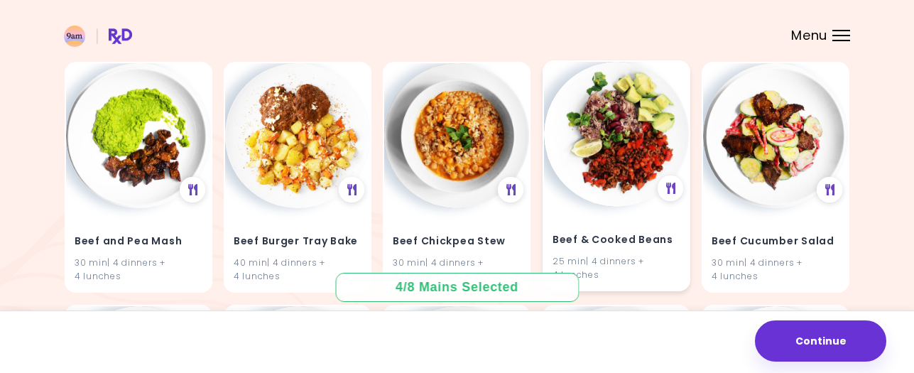
click at [593, 187] on img at bounding box center [616, 134] width 145 height 145
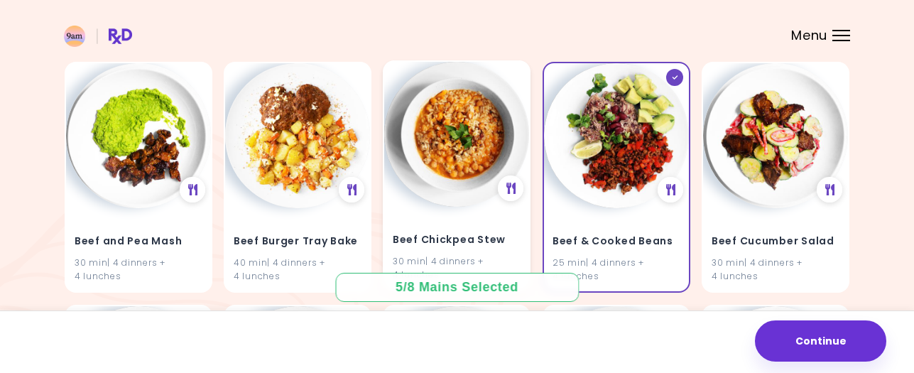
click at [431, 149] on img at bounding box center [456, 134] width 145 height 145
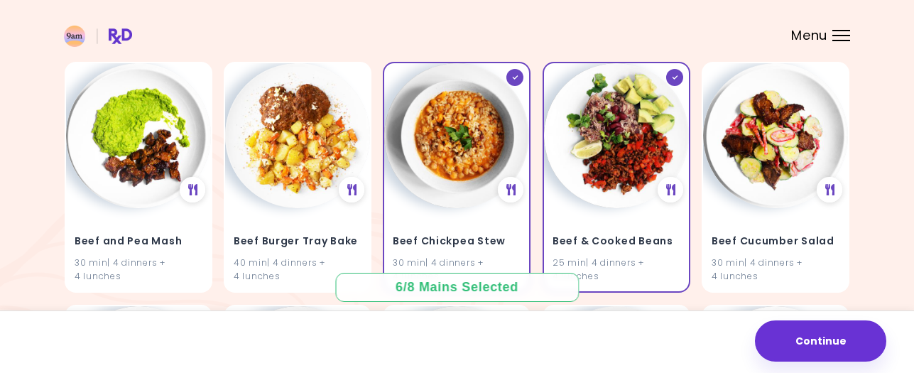
click at [374, 159] on div "Avocado Egg Salad 15 min | 4 dinners + 4 lunches Bacon Broccoli 20 min | 4 dinn…" at bounding box center [457, 57] width 786 height 2908
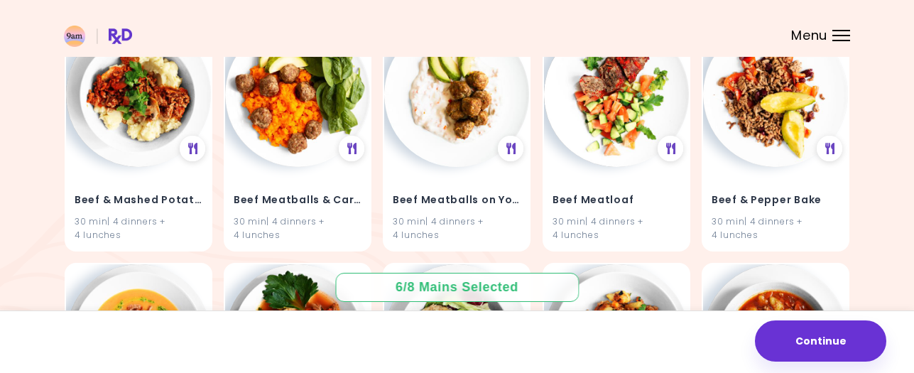
scroll to position [2123, 0]
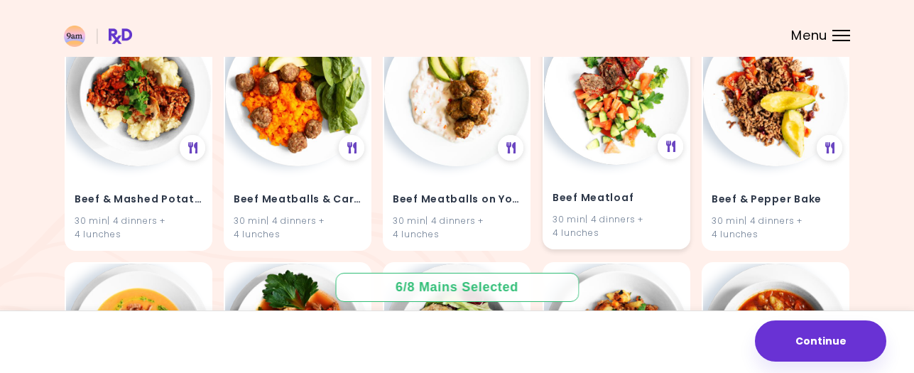
click at [605, 90] on img at bounding box center [616, 92] width 145 height 145
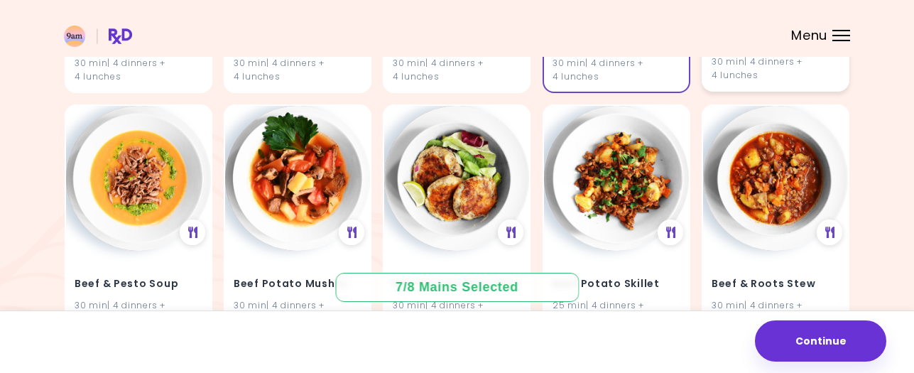
scroll to position [2282, 0]
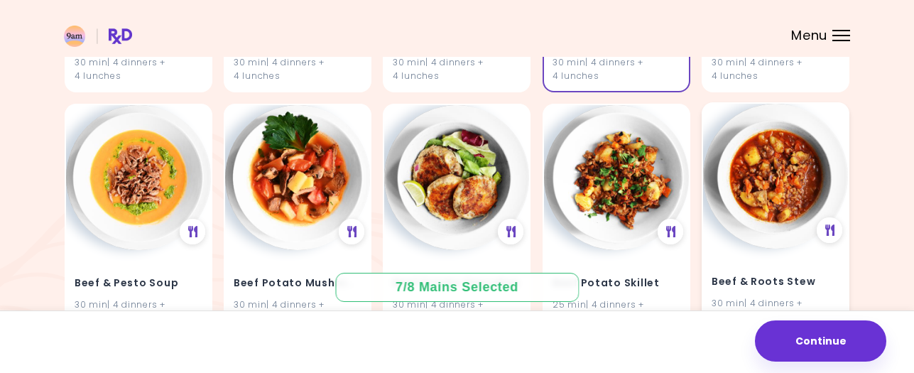
click at [775, 181] on img at bounding box center [775, 176] width 145 height 145
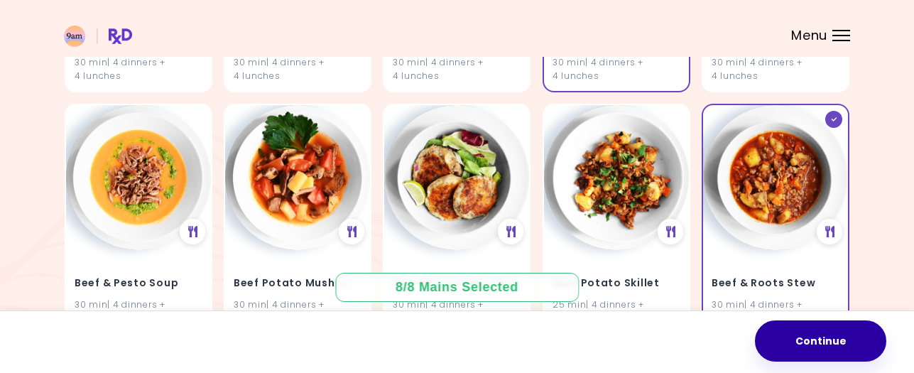
click at [828, 338] on button "Continue" at bounding box center [820, 340] width 131 height 41
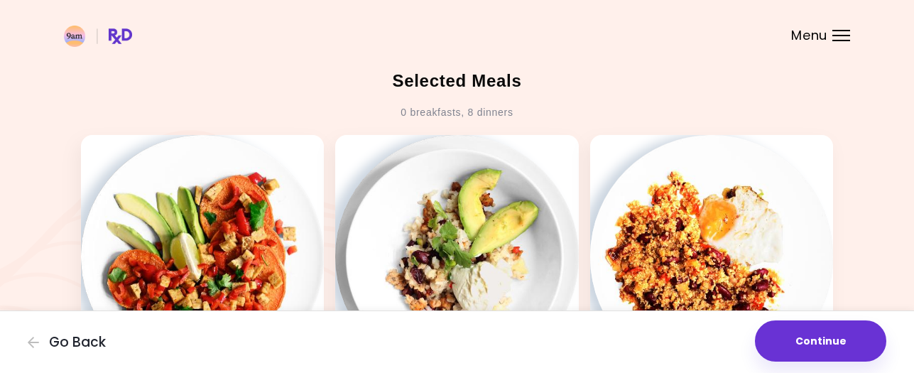
click at [828, 338] on button "Continue" at bounding box center [820, 340] width 131 height 41
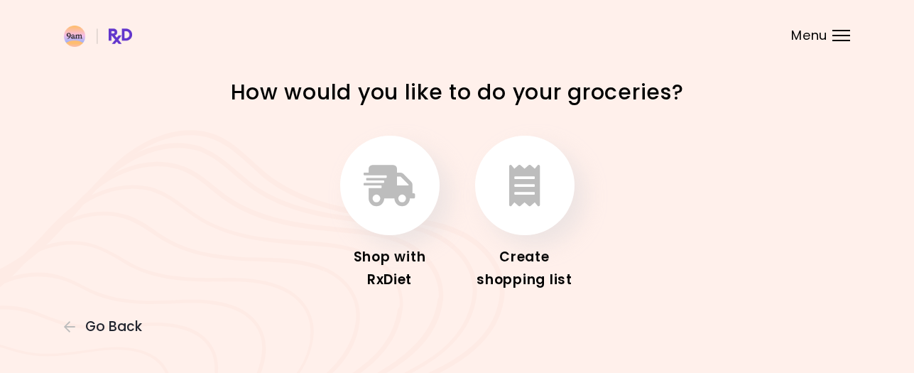
scroll to position [23, 0]
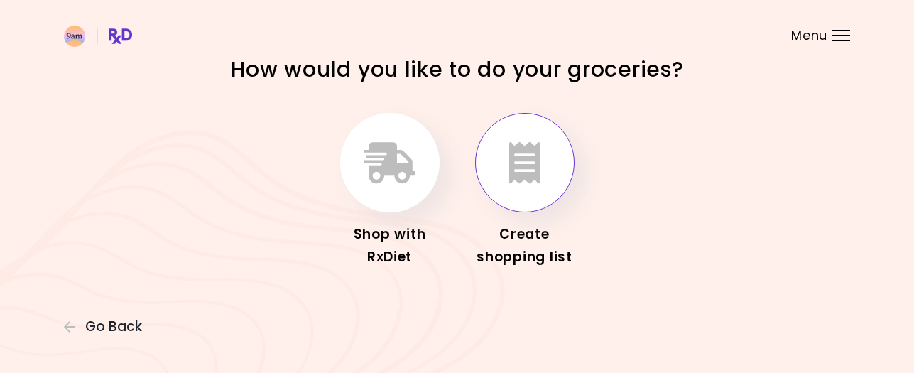
click at [549, 166] on button "button" at bounding box center [524, 162] width 99 height 99
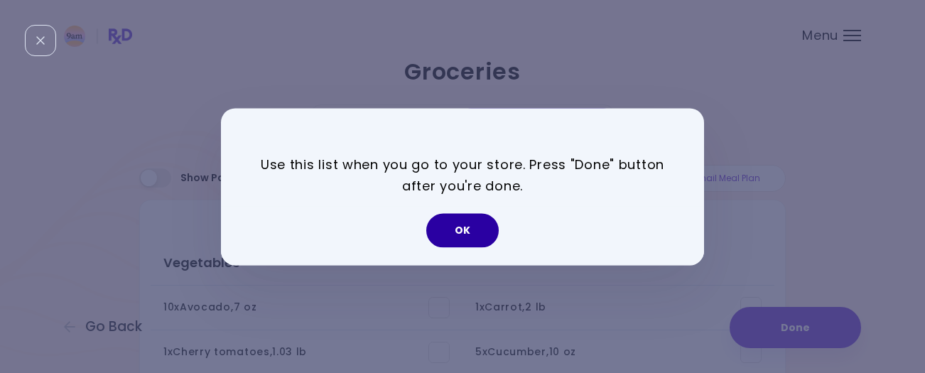
click at [455, 234] on button "OK" at bounding box center [462, 230] width 72 height 34
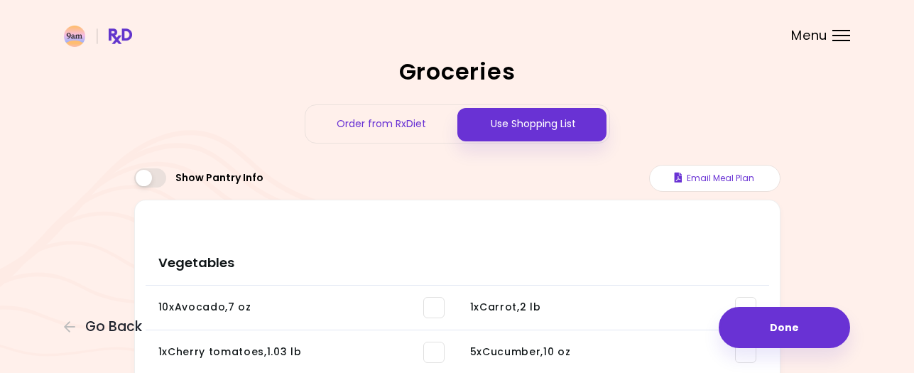
click at [849, 31] on div at bounding box center [841, 30] width 18 height 1
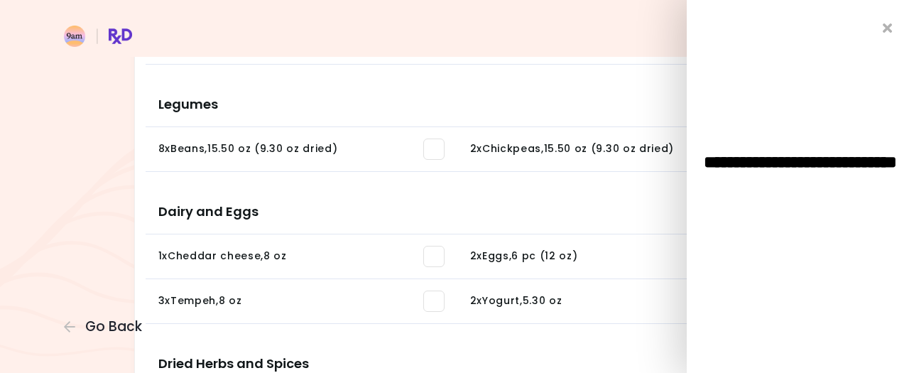
scroll to position [736, 0]
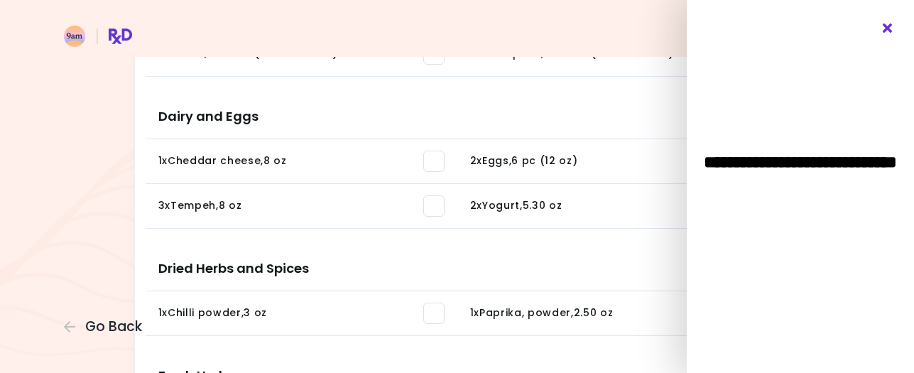
click at [884, 27] on icon "Close" at bounding box center [887, 28] width 13 height 10
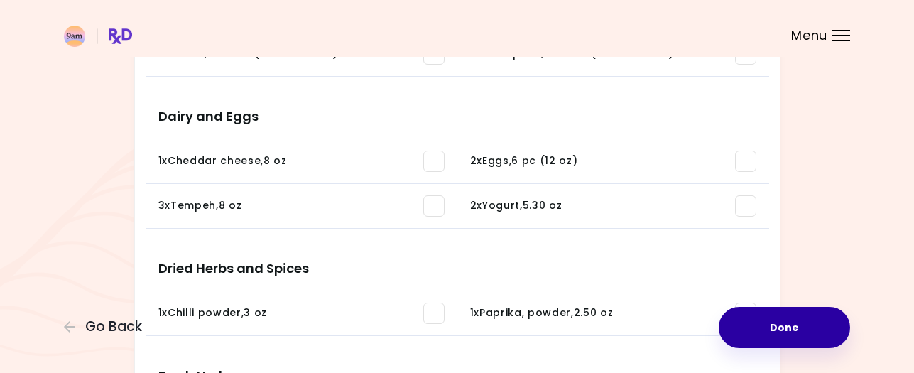
click at [753, 320] on button "Done" at bounding box center [784, 327] width 131 height 41
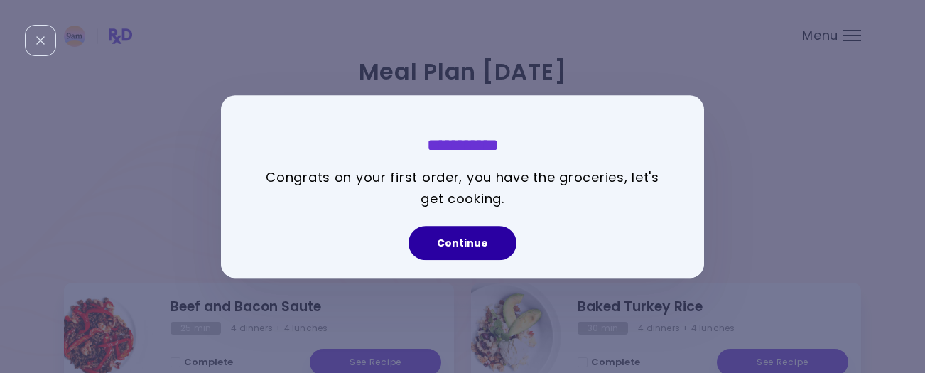
click at [470, 247] on button "Continue" at bounding box center [462, 243] width 108 height 34
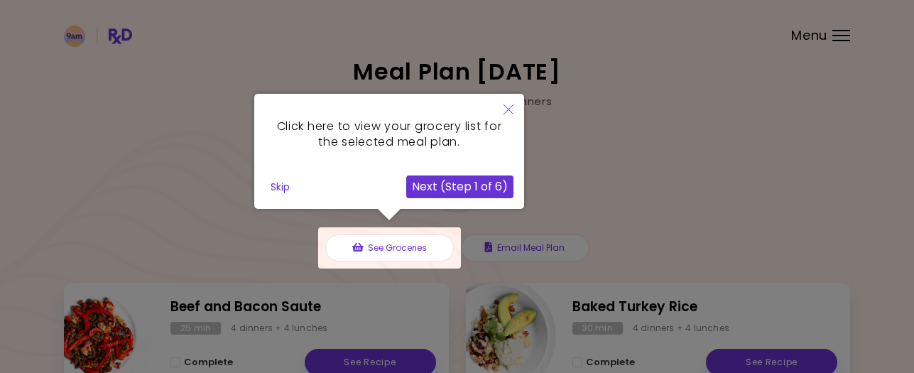
click at [445, 190] on button "Next (Step 1 of 6)" at bounding box center [459, 186] width 107 height 23
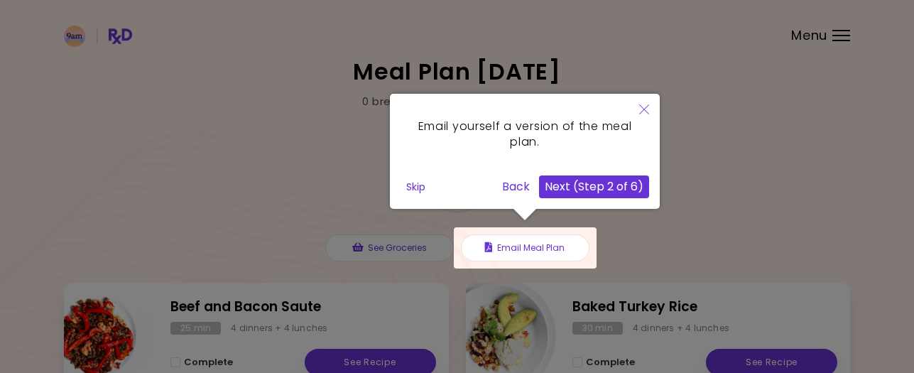
click at [614, 191] on button "Next (Step 2 of 6)" at bounding box center [594, 186] width 110 height 23
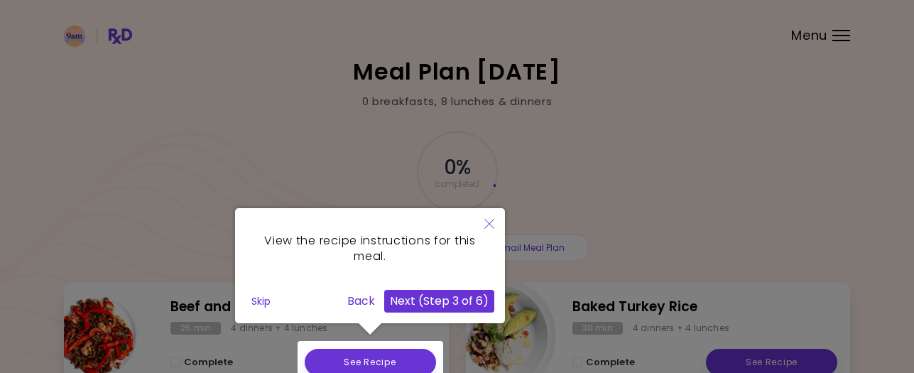
click at [464, 300] on button "Next (Step 3 of 6)" at bounding box center [439, 301] width 110 height 23
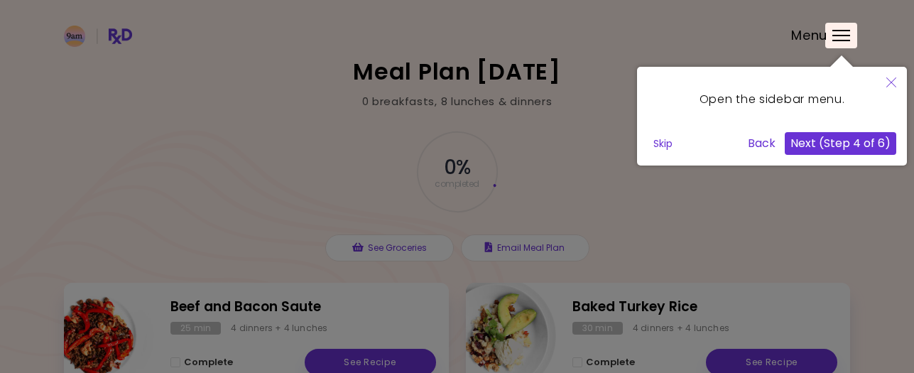
click at [854, 145] on button "Next (Step 4 of 6)" at bounding box center [840, 143] width 111 height 23
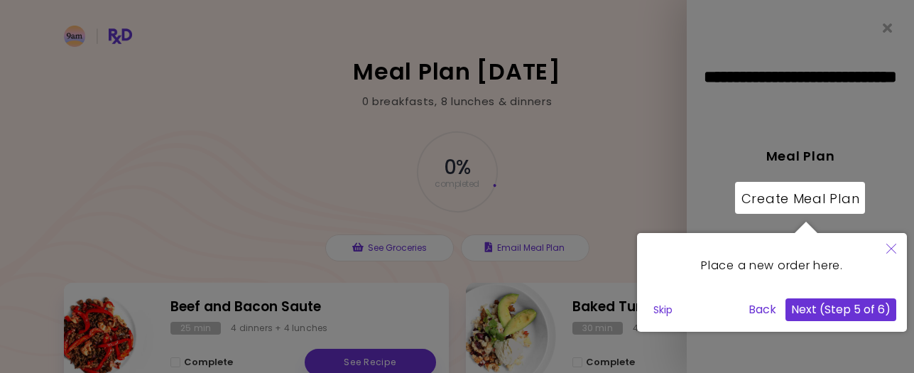
click at [667, 312] on button "Skip" at bounding box center [663, 309] width 31 height 21
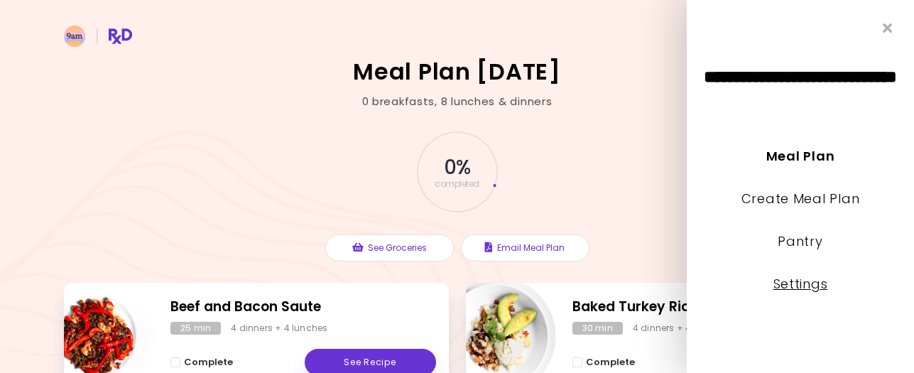
click at [785, 288] on link "Settings" at bounding box center [800, 284] width 55 height 18
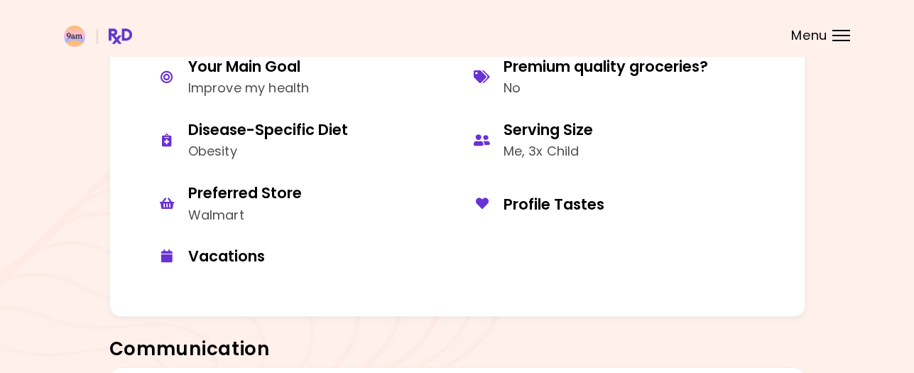
scroll to position [876, 0]
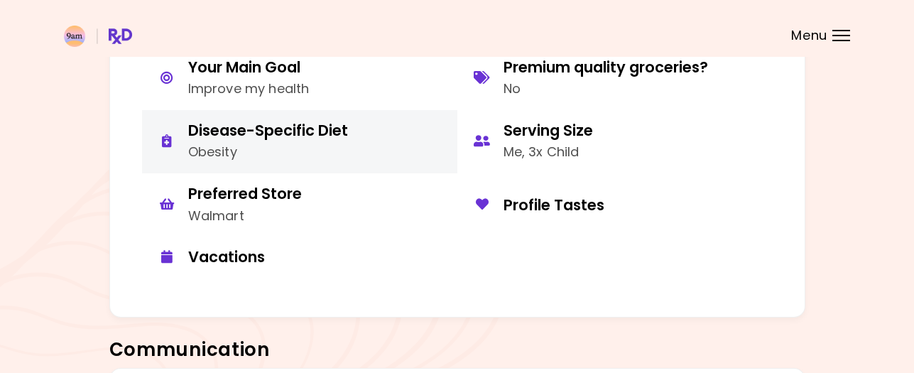
click at [305, 136] on div "Disease-Specific Diet" at bounding box center [268, 130] width 160 height 19
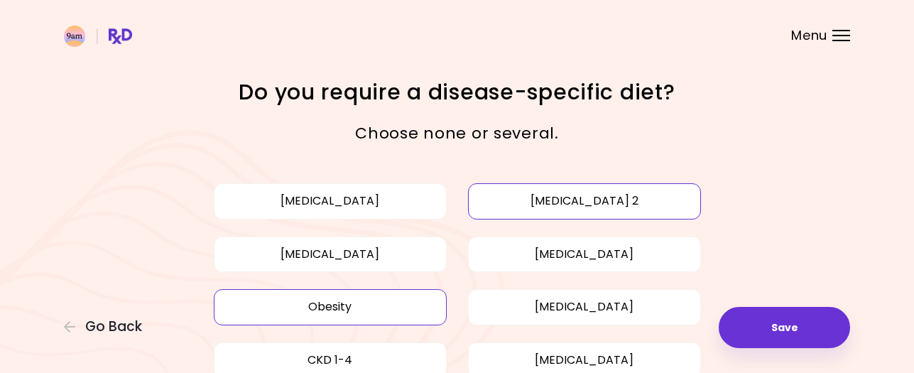
click at [552, 199] on button "[MEDICAL_DATA] 2" at bounding box center [584, 201] width 233 height 36
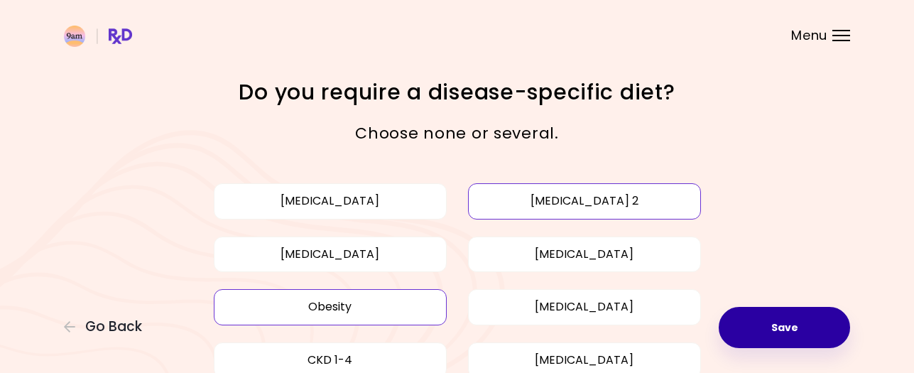
click at [767, 321] on button "Save" at bounding box center [784, 327] width 131 height 41
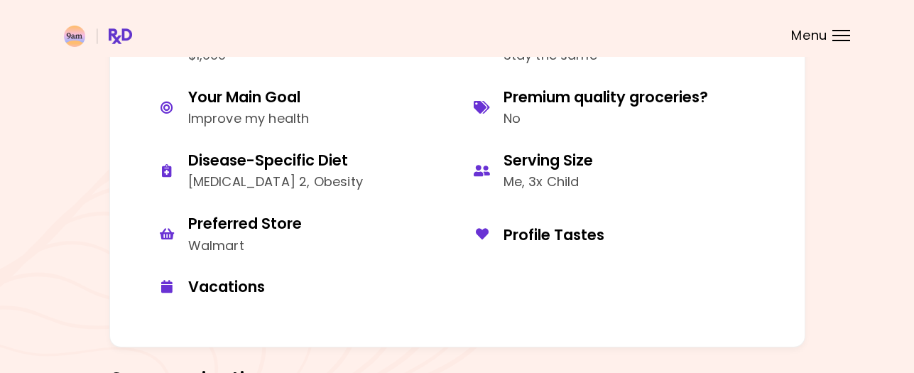
scroll to position [853, 0]
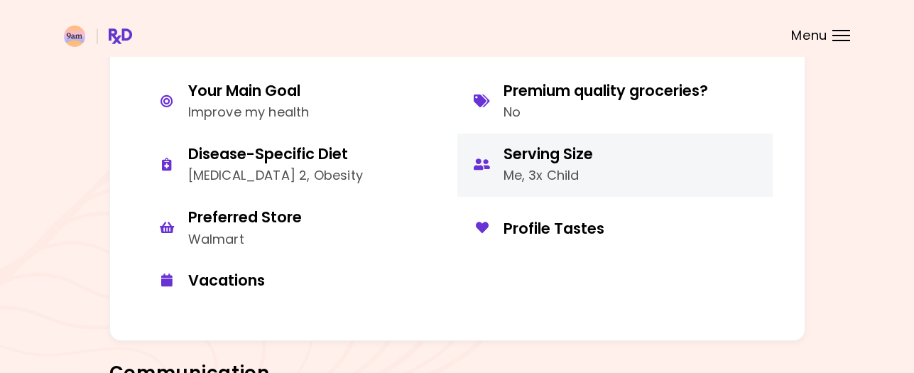
click at [573, 158] on div "Serving Size" at bounding box center [547, 153] width 89 height 19
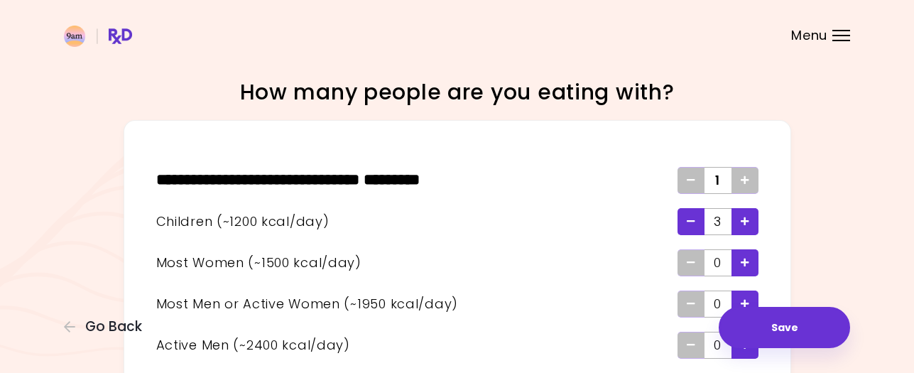
click at [690, 215] on span "Remove - Child" at bounding box center [691, 221] width 9 height 23
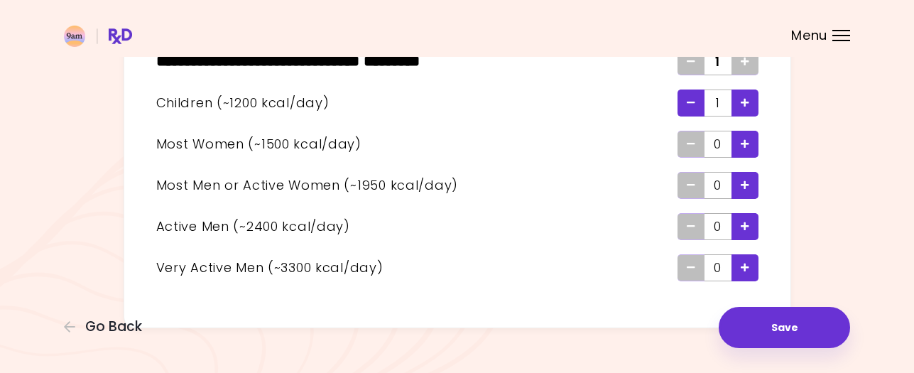
scroll to position [119, 0]
click at [741, 136] on span "Add - Woman" at bounding box center [745, 143] width 9 height 23
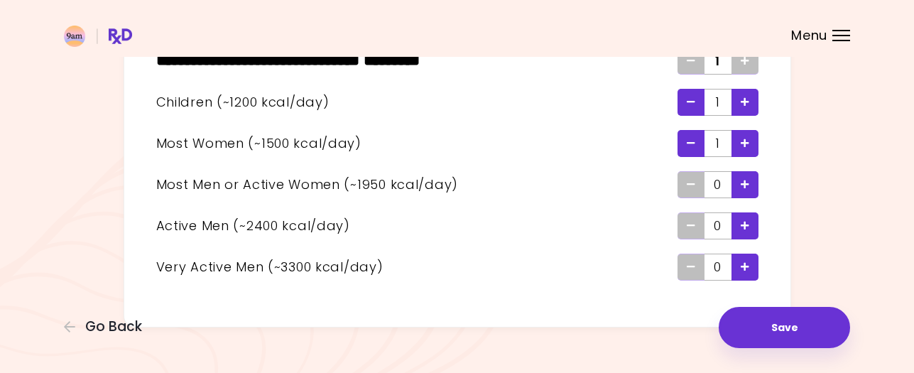
click at [741, 136] on span "Add - Woman" at bounding box center [745, 143] width 9 height 23
click at [748, 182] on icon "Add - Man or Active Woman" at bounding box center [745, 184] width 9 height 9
click at [748, 217] on span "Add - Active Man" at bounding box center [745, 225] width 9 height 23
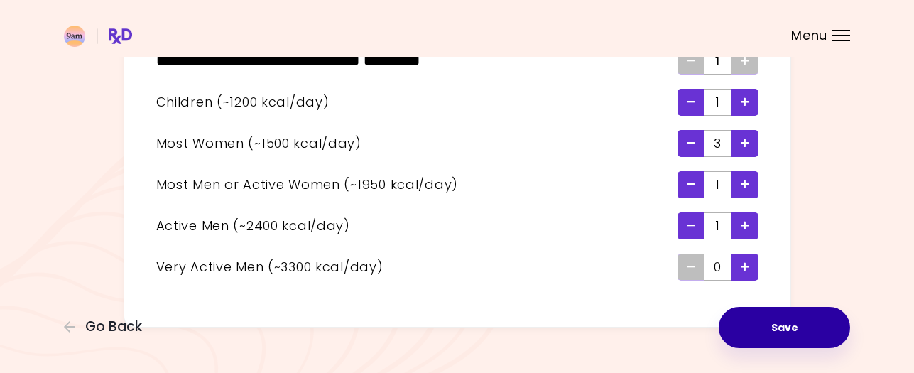
click at [781, 328] on button "Save" at bounding box center [784, 327] width 131 height 41
